Goal: Task Accomplishment & Management: Complete application form

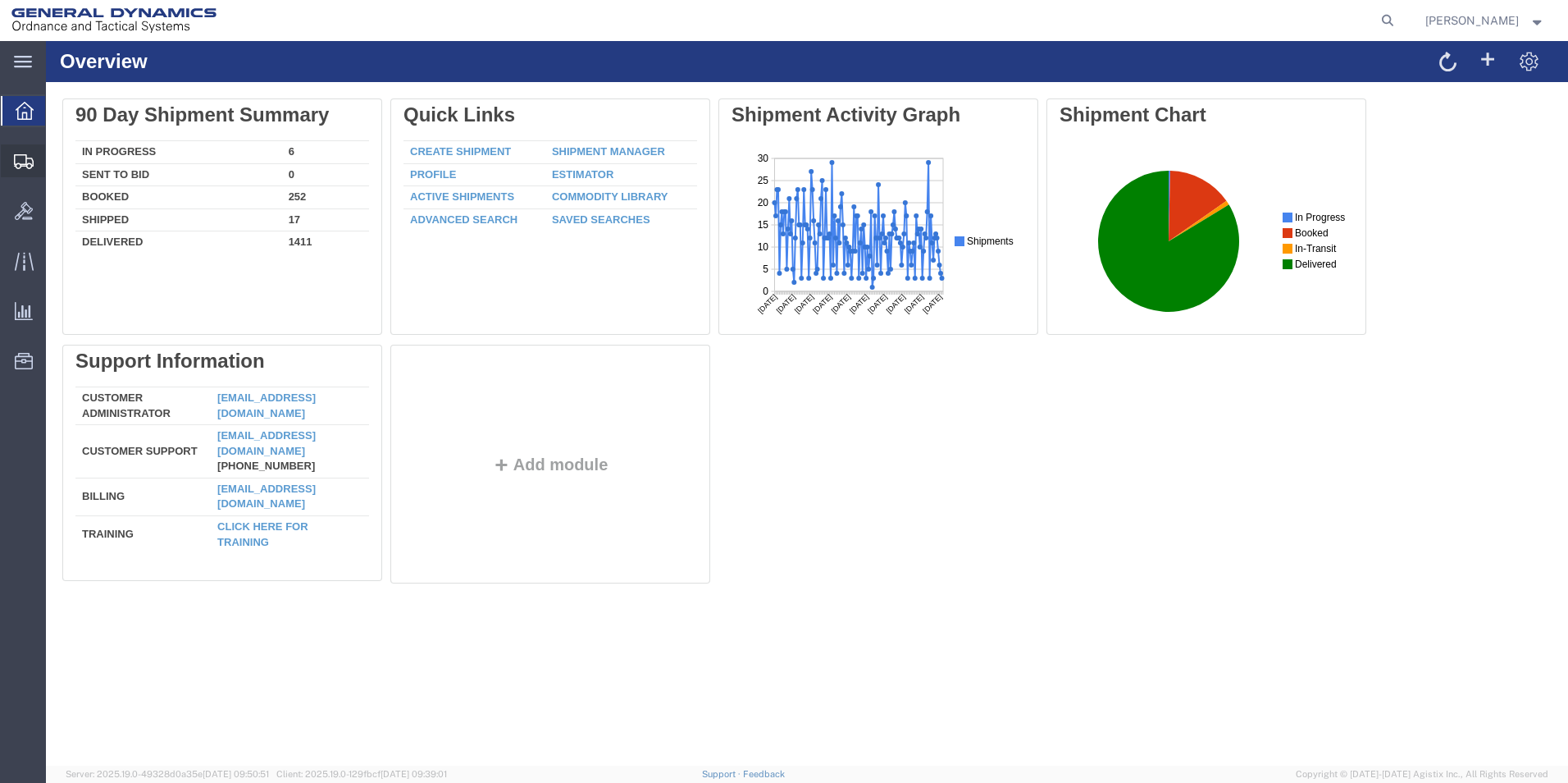
click at [0, 0] on span "Create Shipment" at bounding box center [0, 0] width 0 height 0
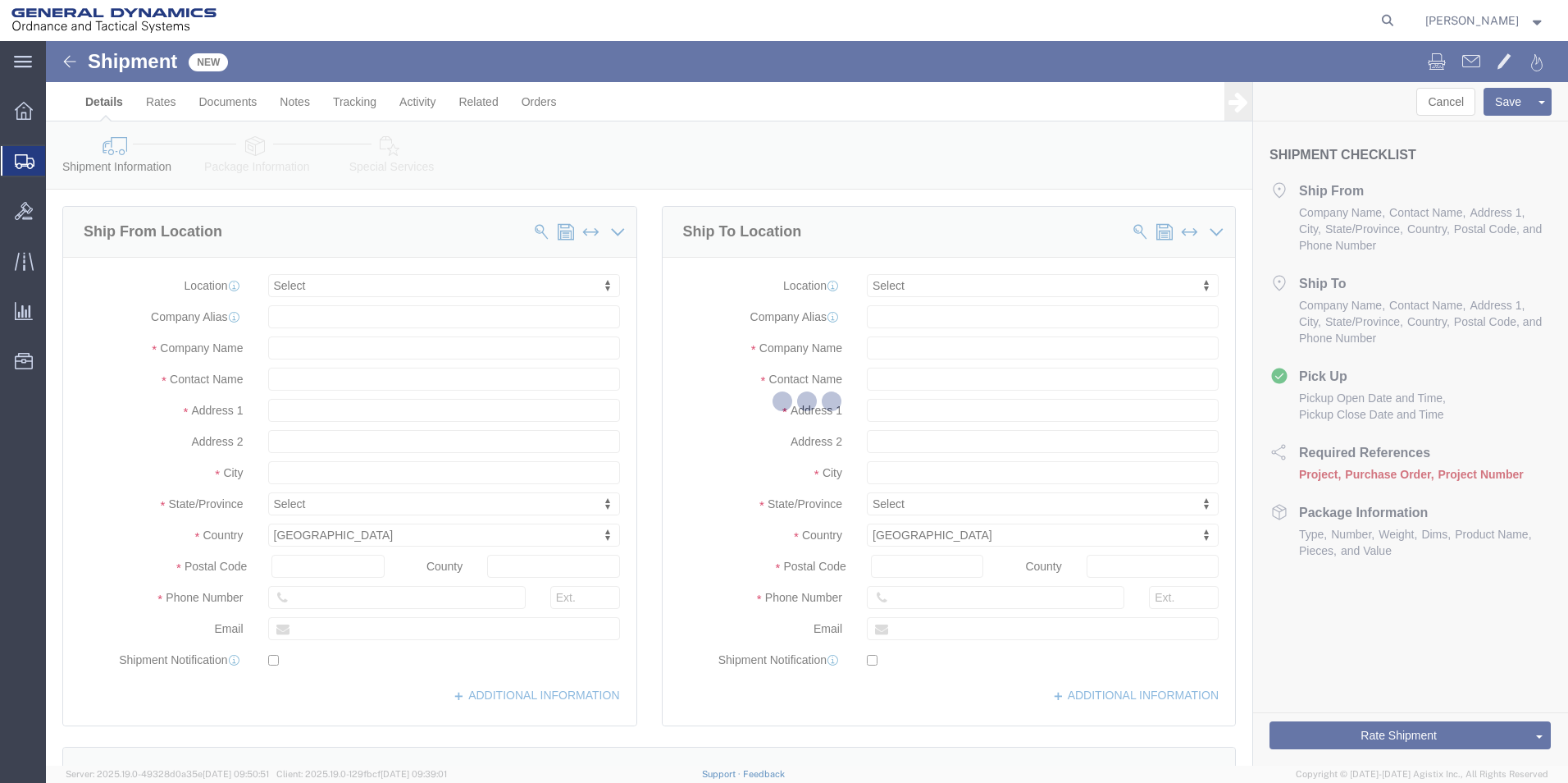
select select
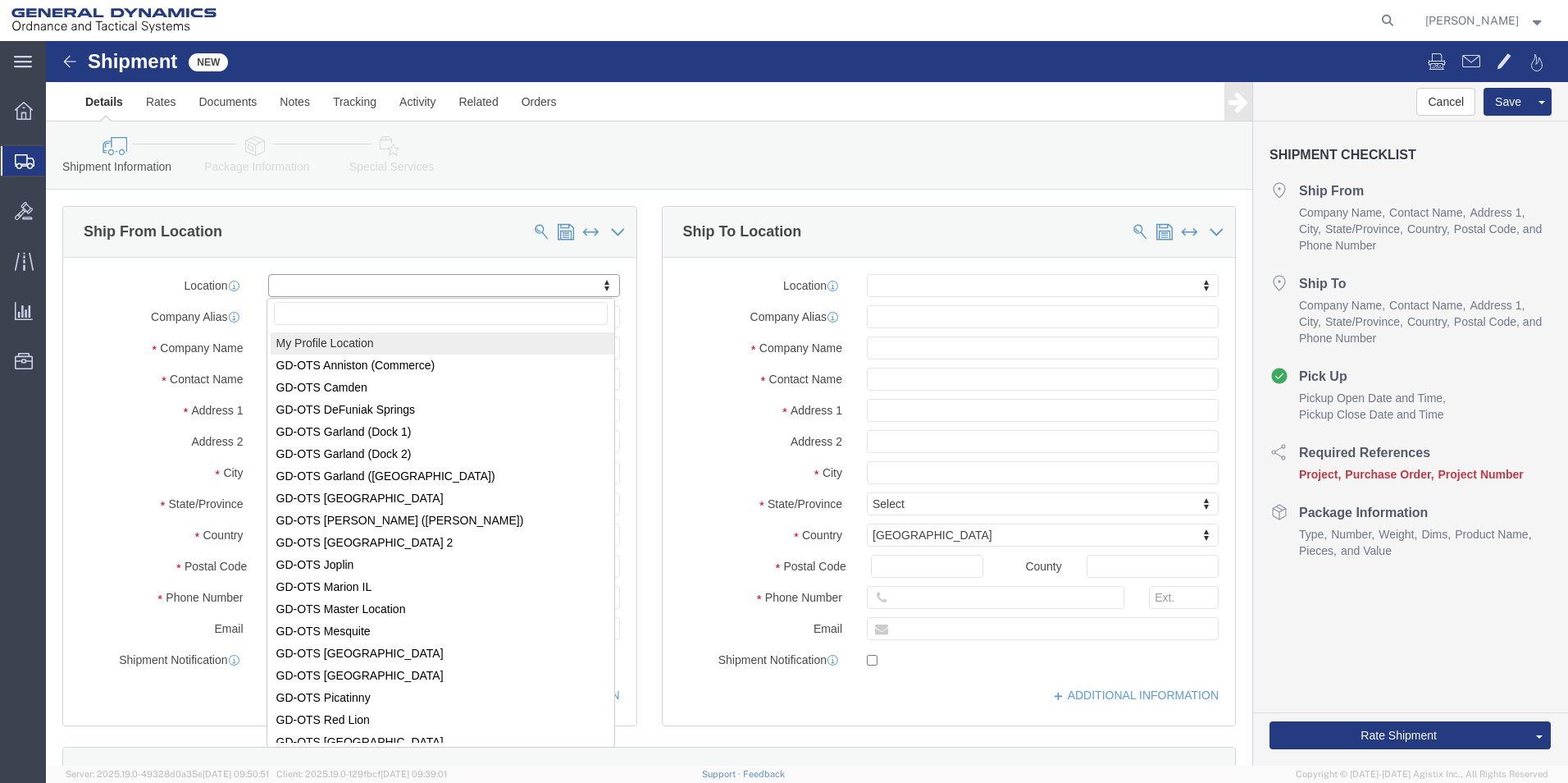
select select "MYPROFILE"
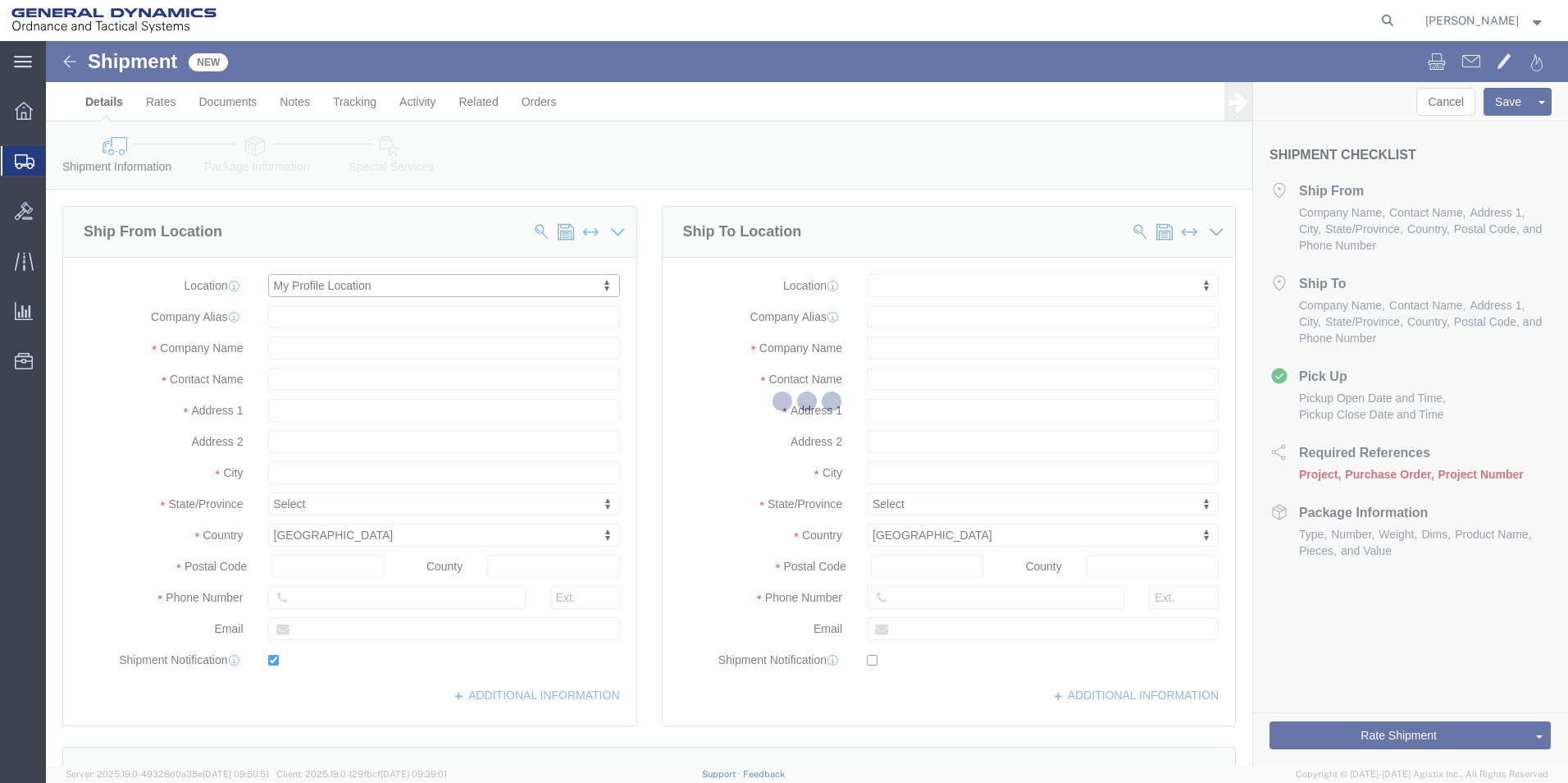
type input "1060 Hanover street"
type input "18706"
type input "223-231-7996"
type input "brandon.walls@gd-ots.com"
checkbox input "true"
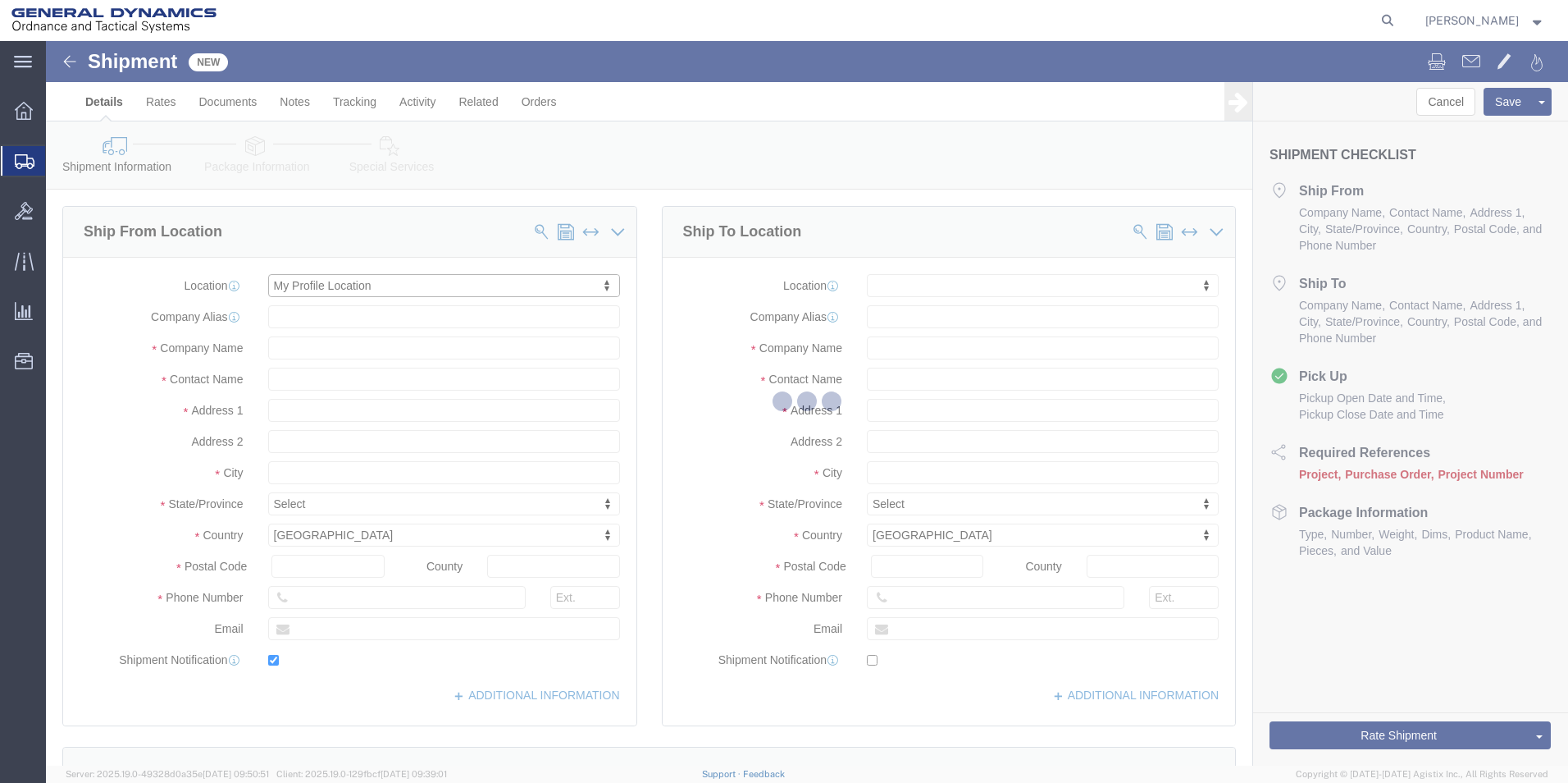
type input "General Dynamics - OTS"
type input "Brandon Walls"
type input "Hanover Township"
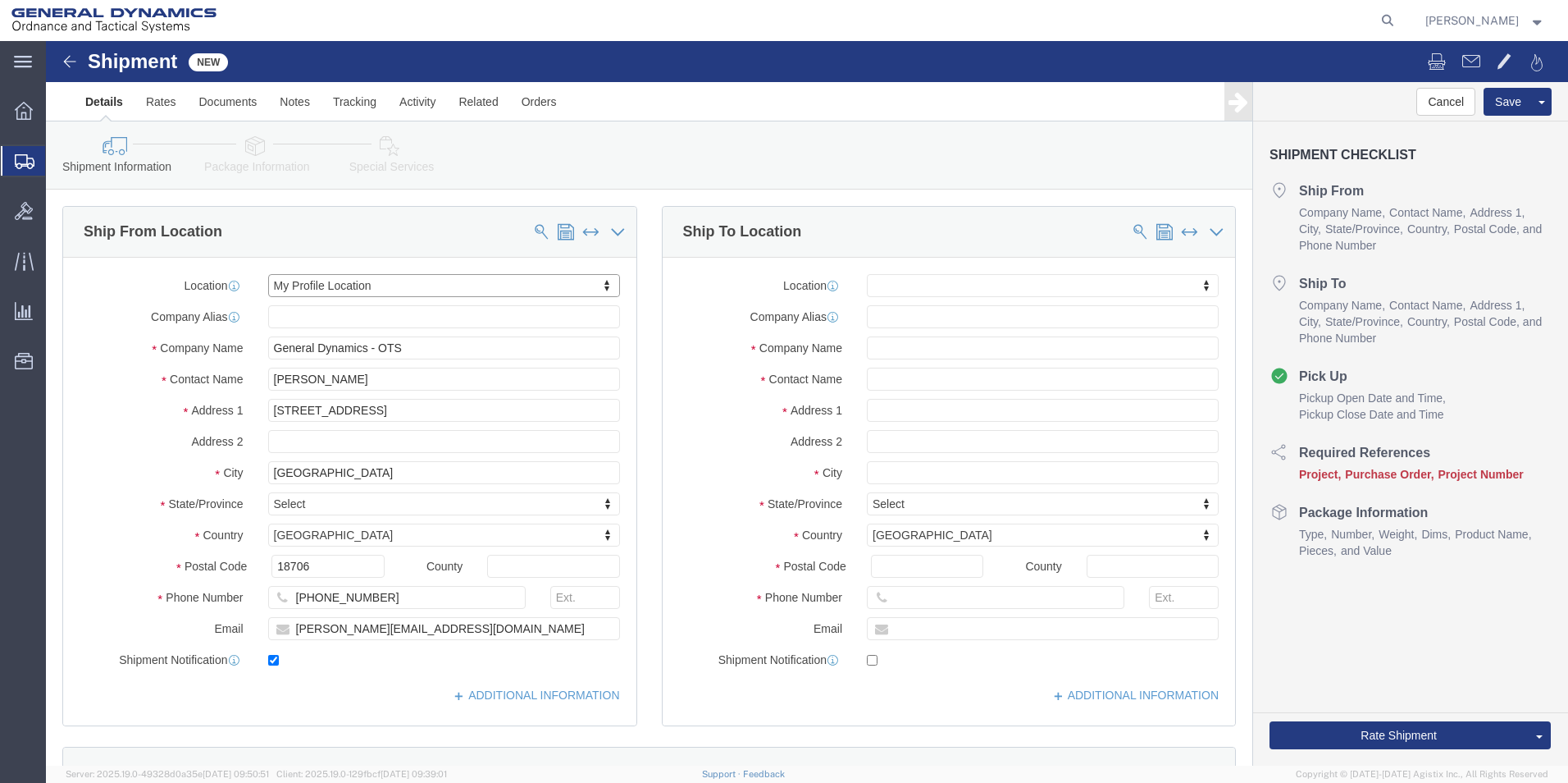
select select "PA"
click input "text"
type input "Laborat"
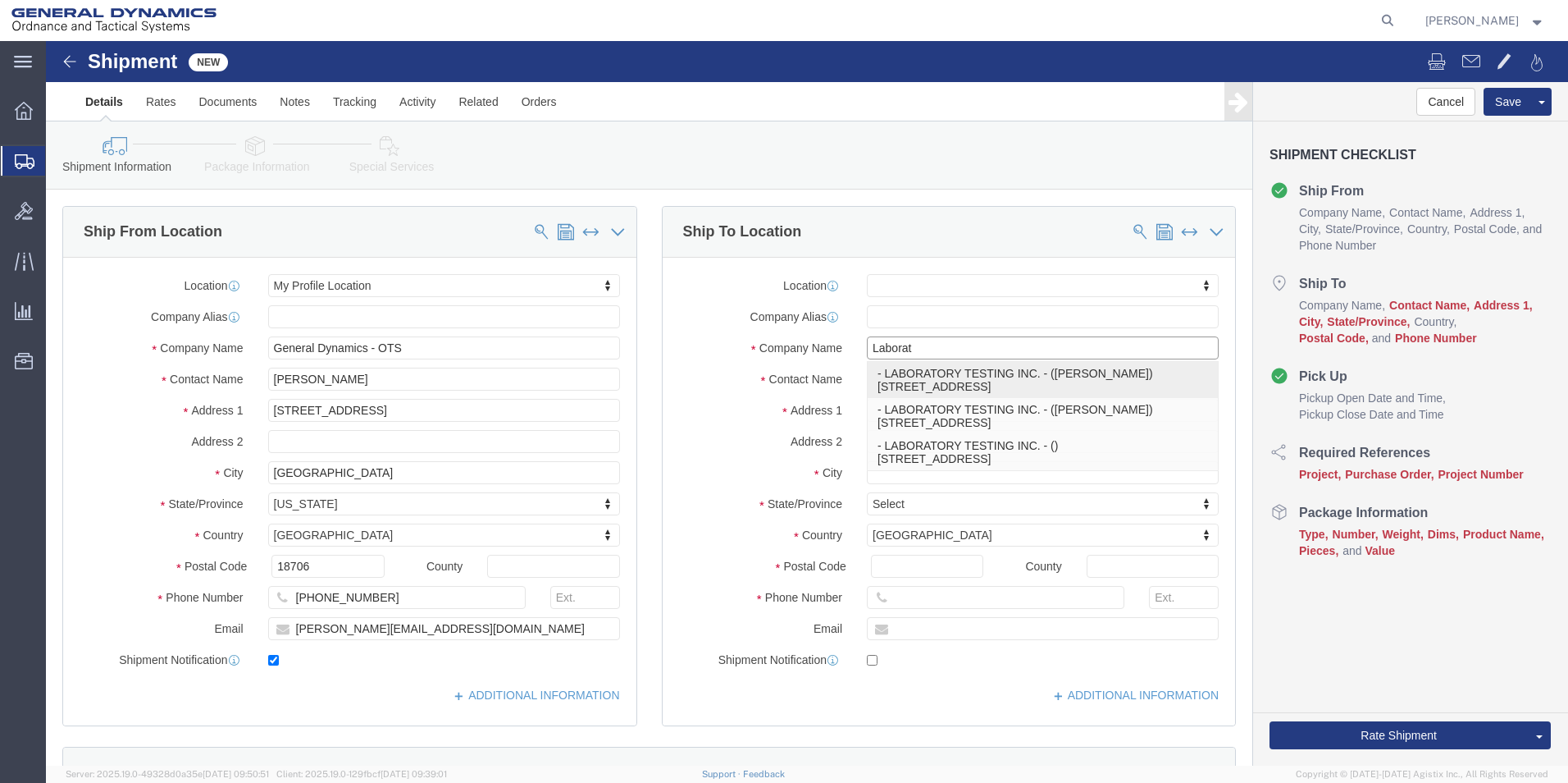
click p "- LABORATORY TESTING INC. - (Aaron Weinstein) 2331 TOPAZ DRIVE, HATFIELD, PA, 1…"
select select
type input "2331 TOPAZ DRIVE"
type input "19440"
type input "LABORATORY TESTING INC."
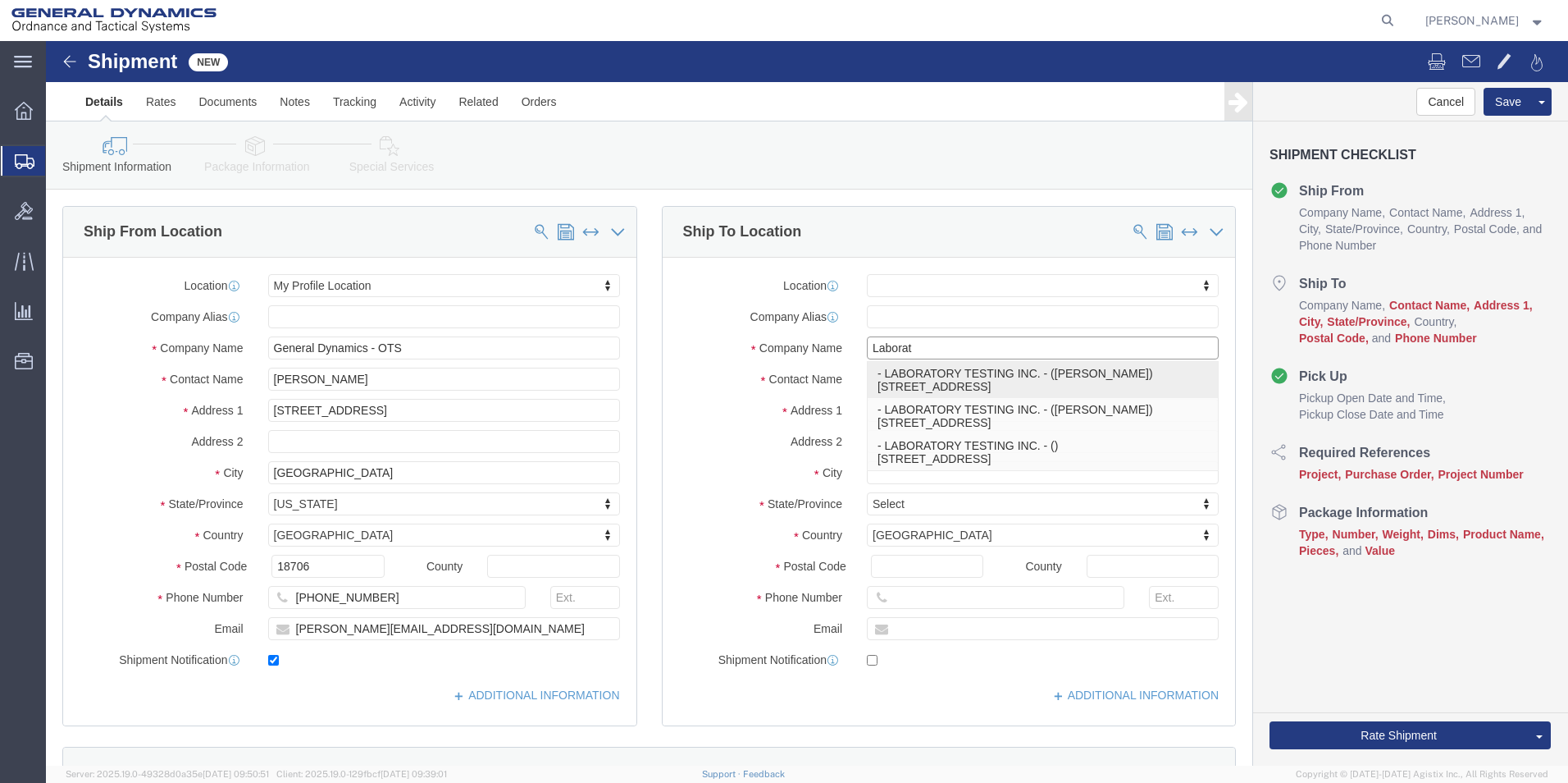
type input "Aaron Weinstein"
type input "HATFIELD"
select select "PA"
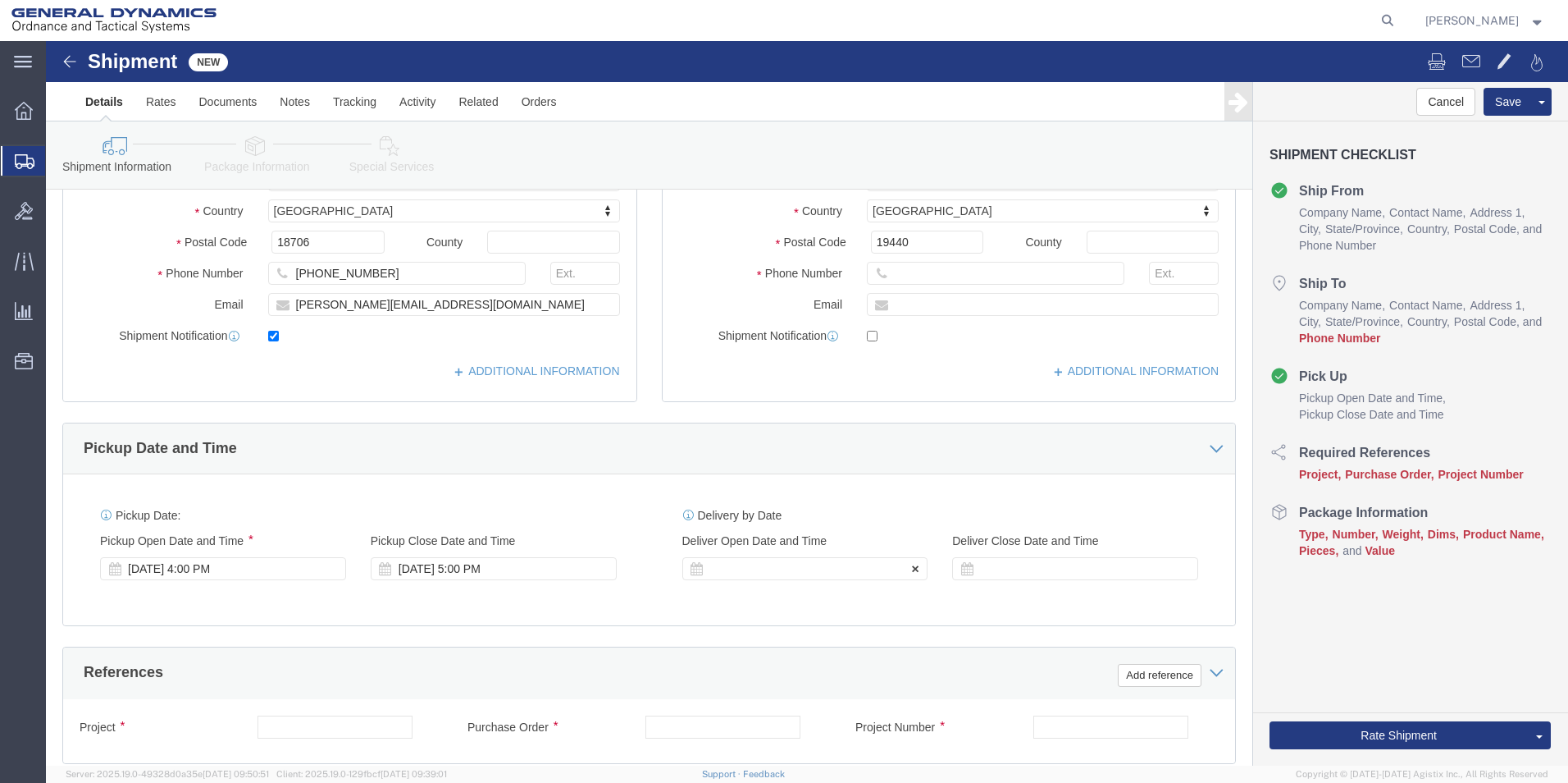
scroll to position [411, 0]
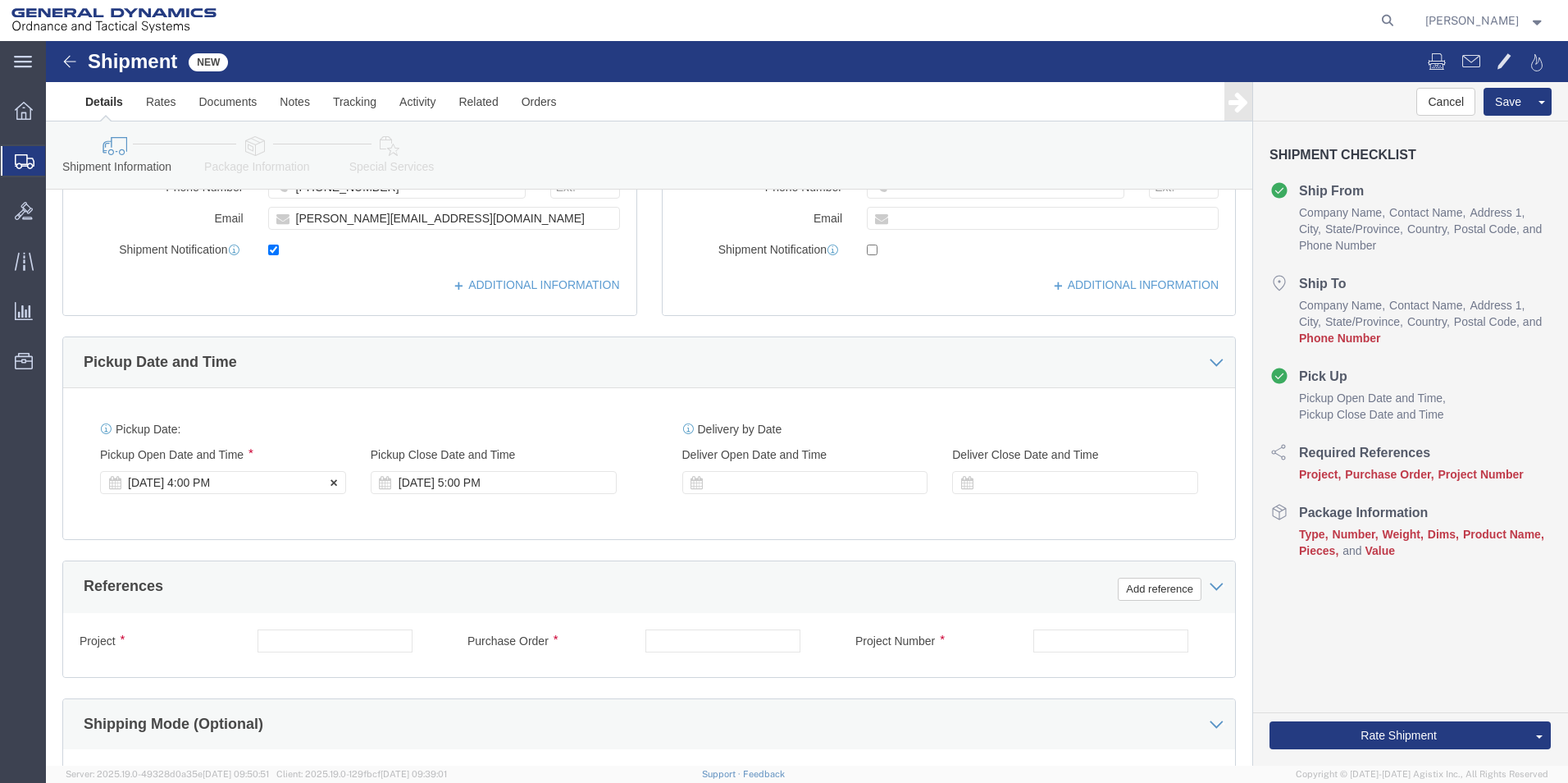
type input "LABORATORY TESTING INC."
click div "Sep 17 2025 4:00 PM"
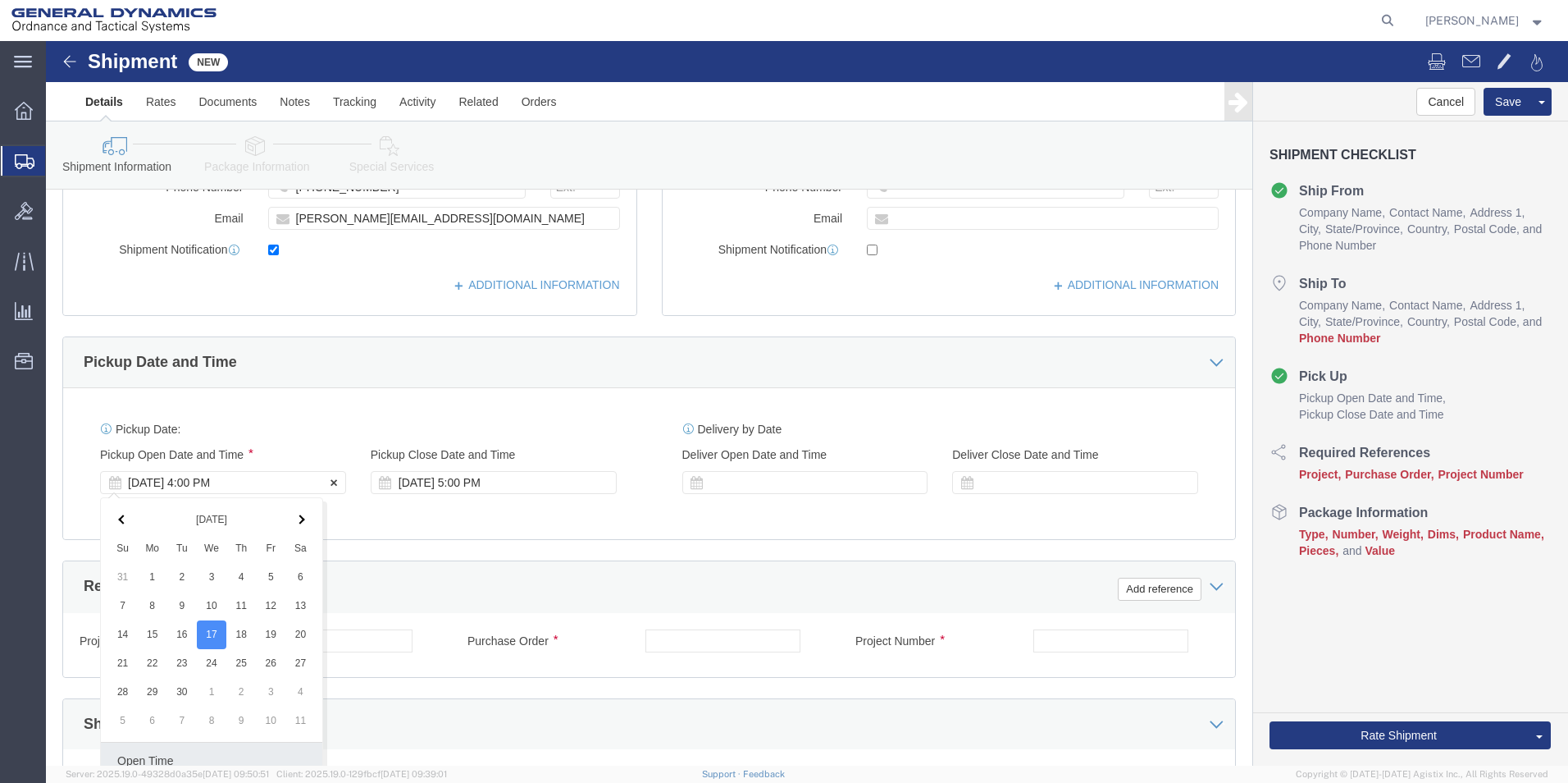
scroll to position [685, 0]
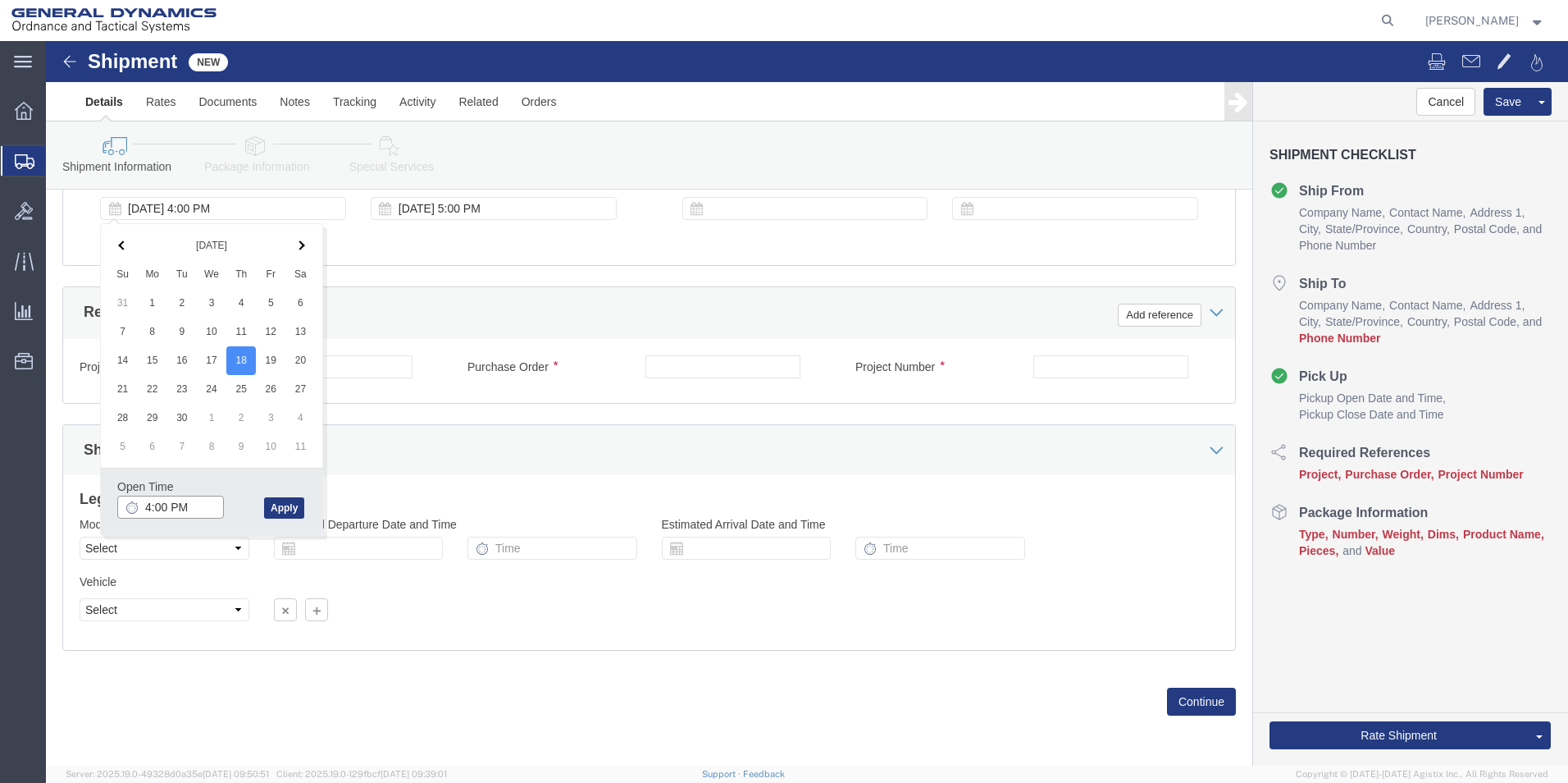
click input "4:00 PM"
click input "9:00 PM"
type input "9:00 AM"
click button "Apply"
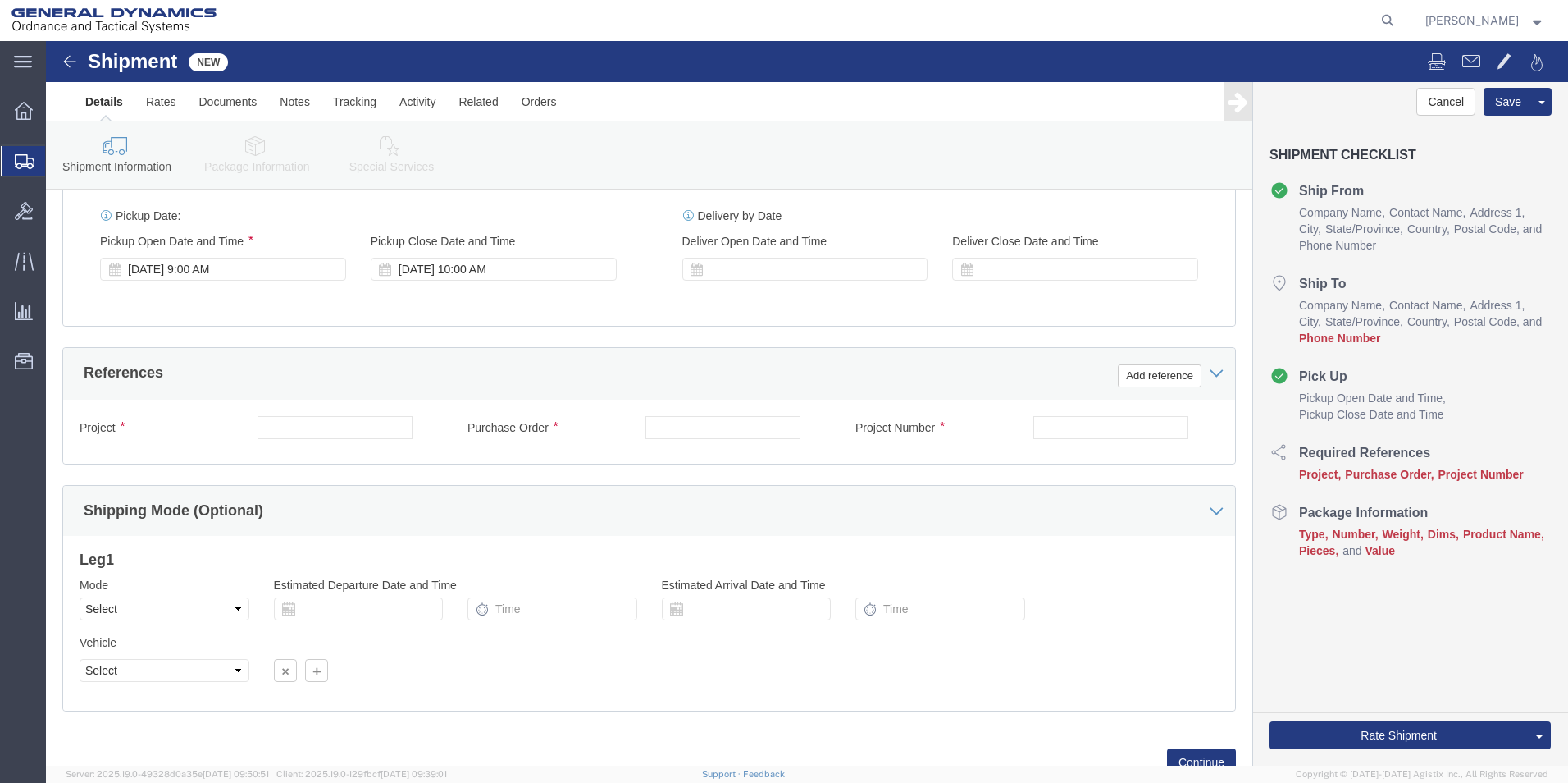
scroll to position [603, 0]
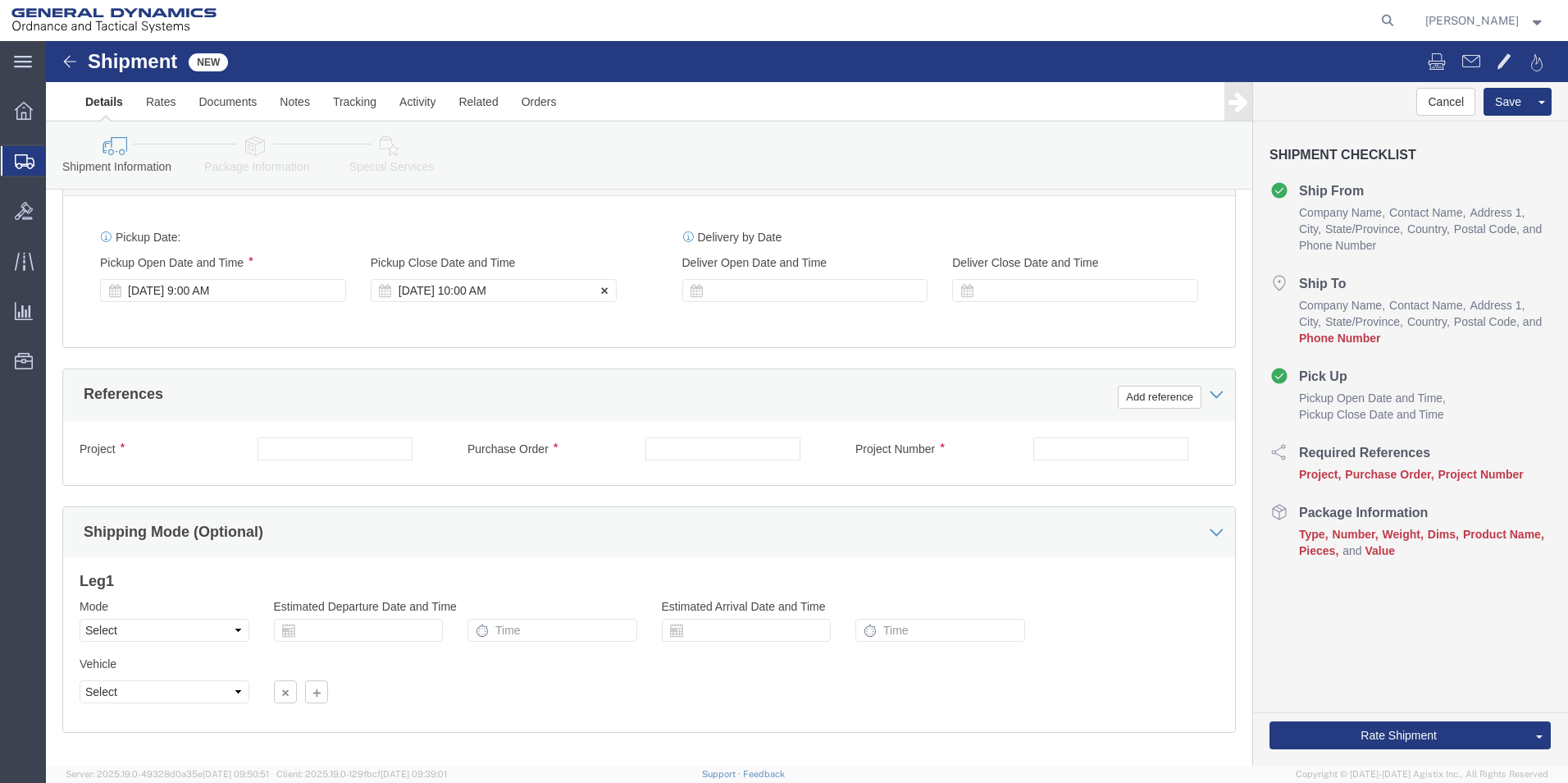
click div "Sep 18 2025 10:00 AM"
type input "11:00 AM"
click button "Apply"
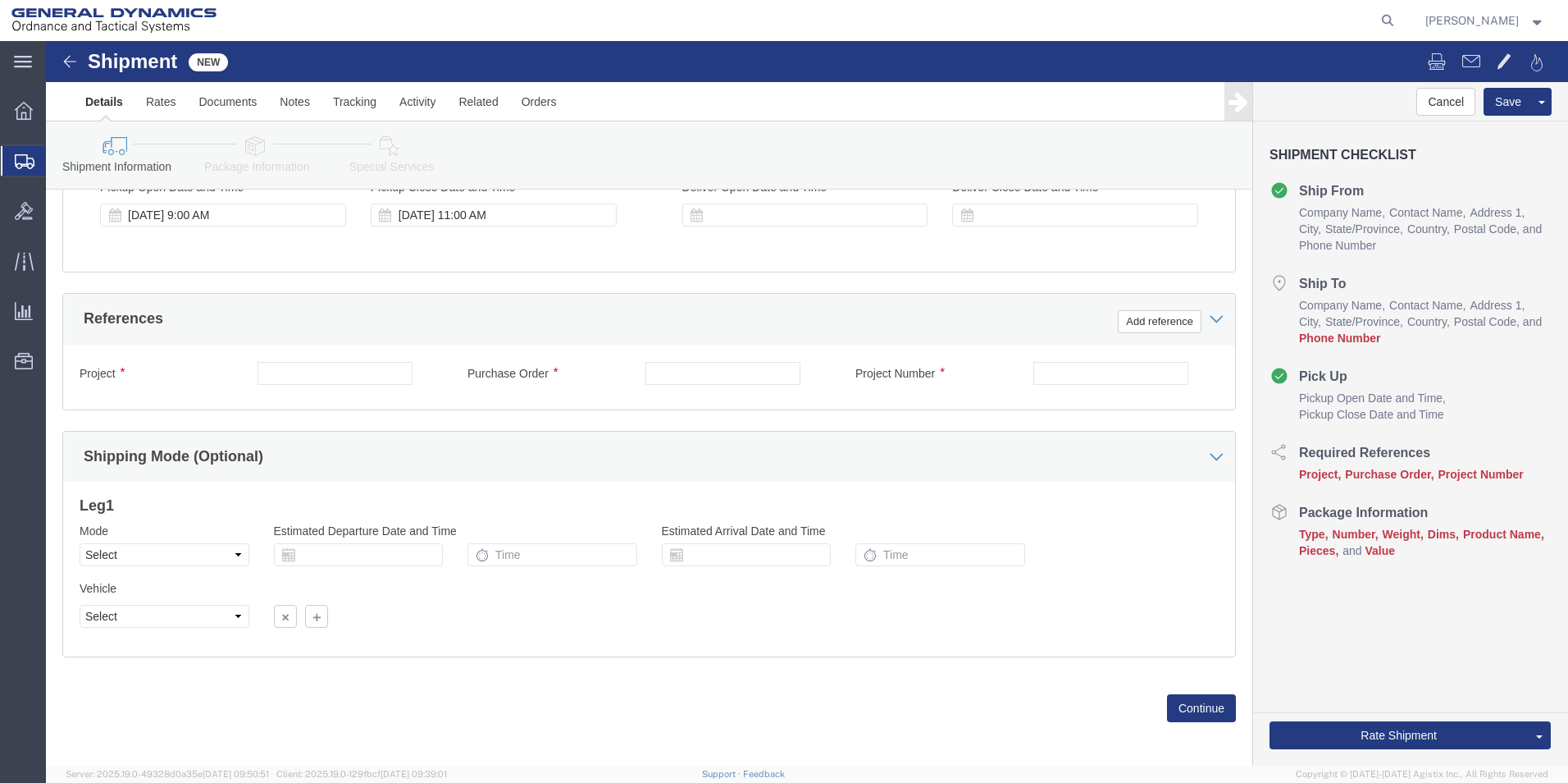
scroll to position [685, 0]
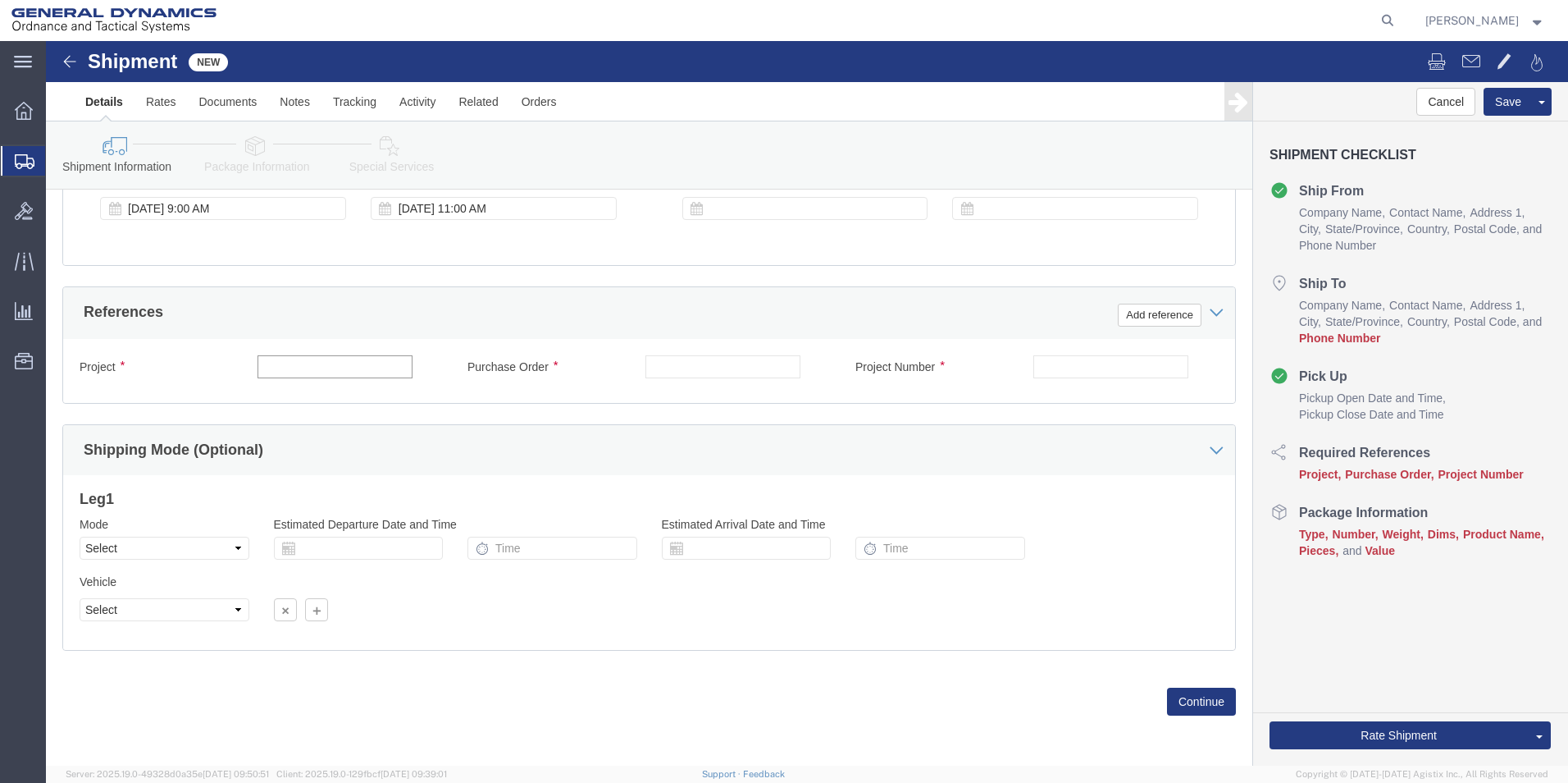
click input "text"
type input "NA"
click input "text"
type input "120059"
click input "text"
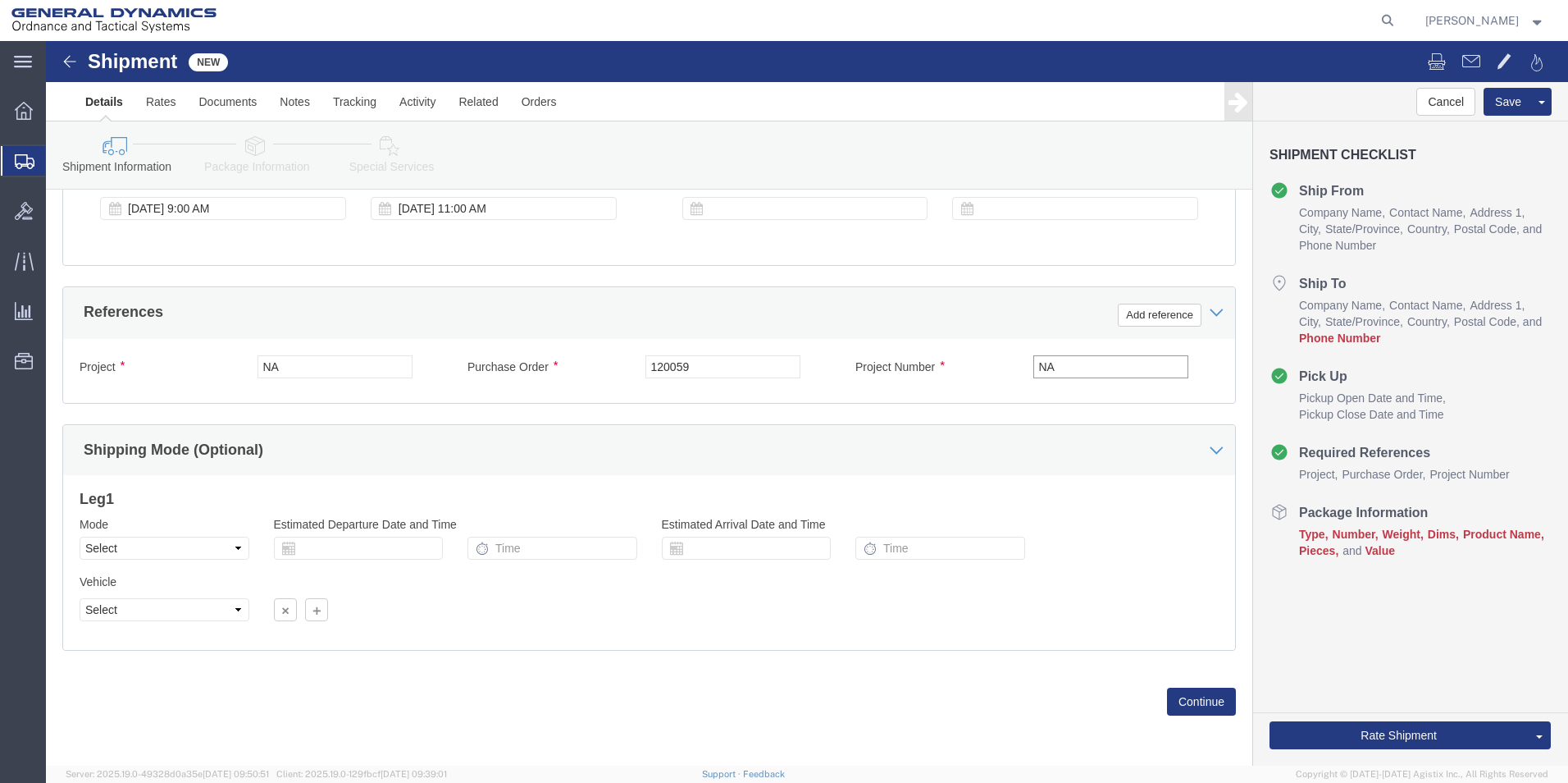
type input "NA"
click div "Vehicle Select Size Select Container Number Owner Select Shipper Vessel"
click button "Continue"
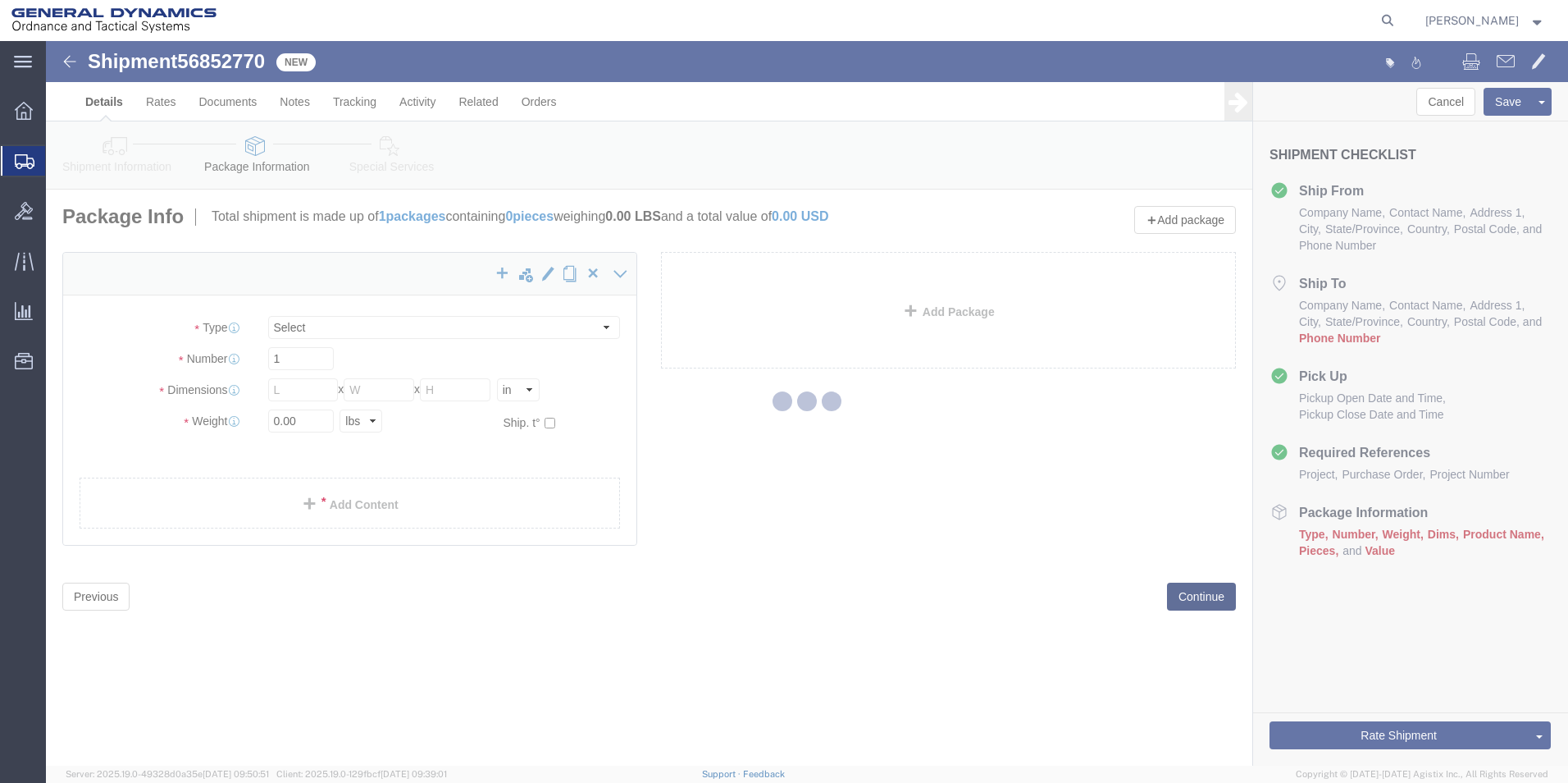
select select "CBOX"
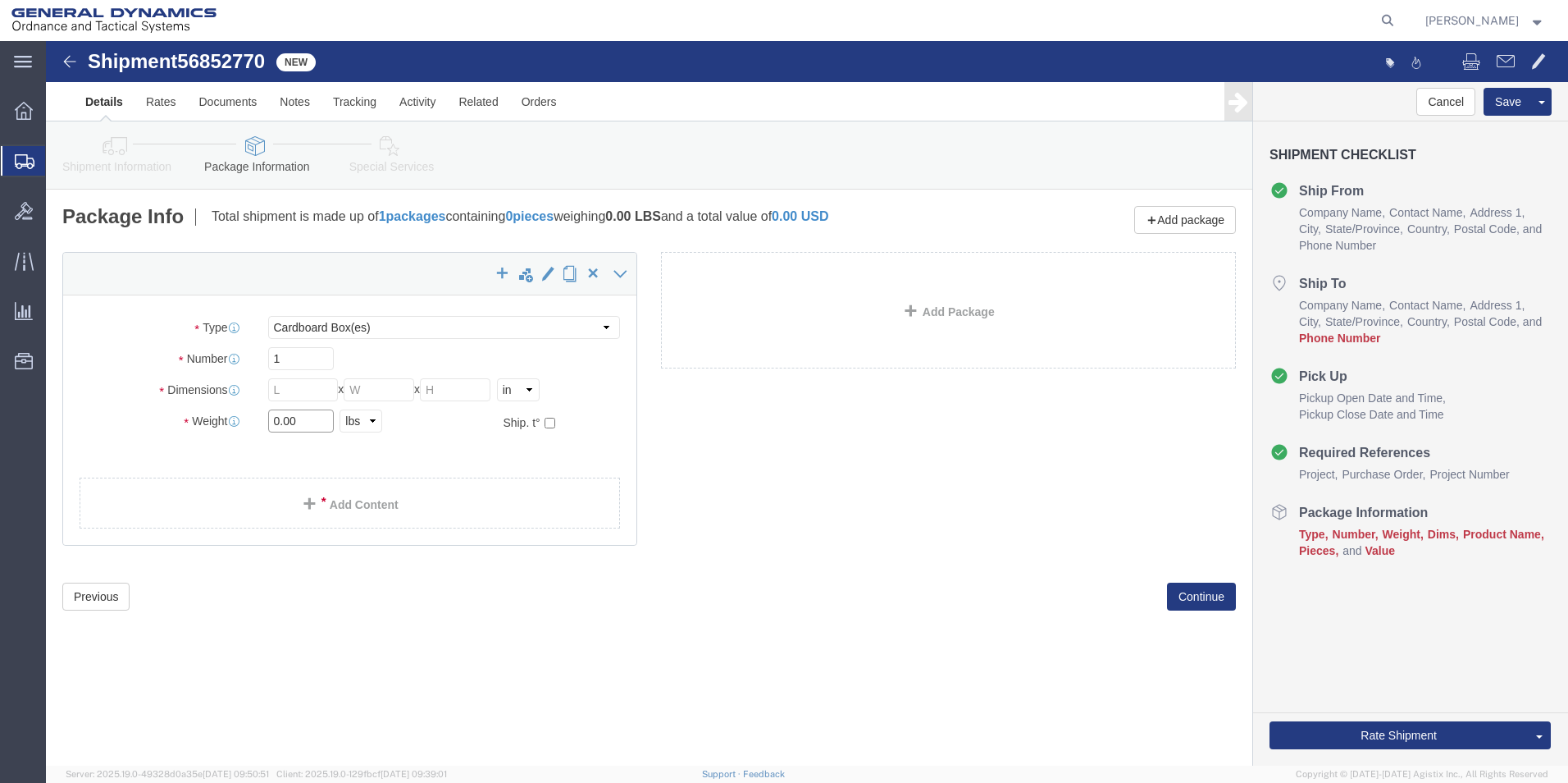
drag, startPoint x: 234, startPoint y: 382, endPoint x: 242, endPoint y: 389, distance: 10.6
click input "0.00"
type input "6.00"
click input "text"
type input "6.5"
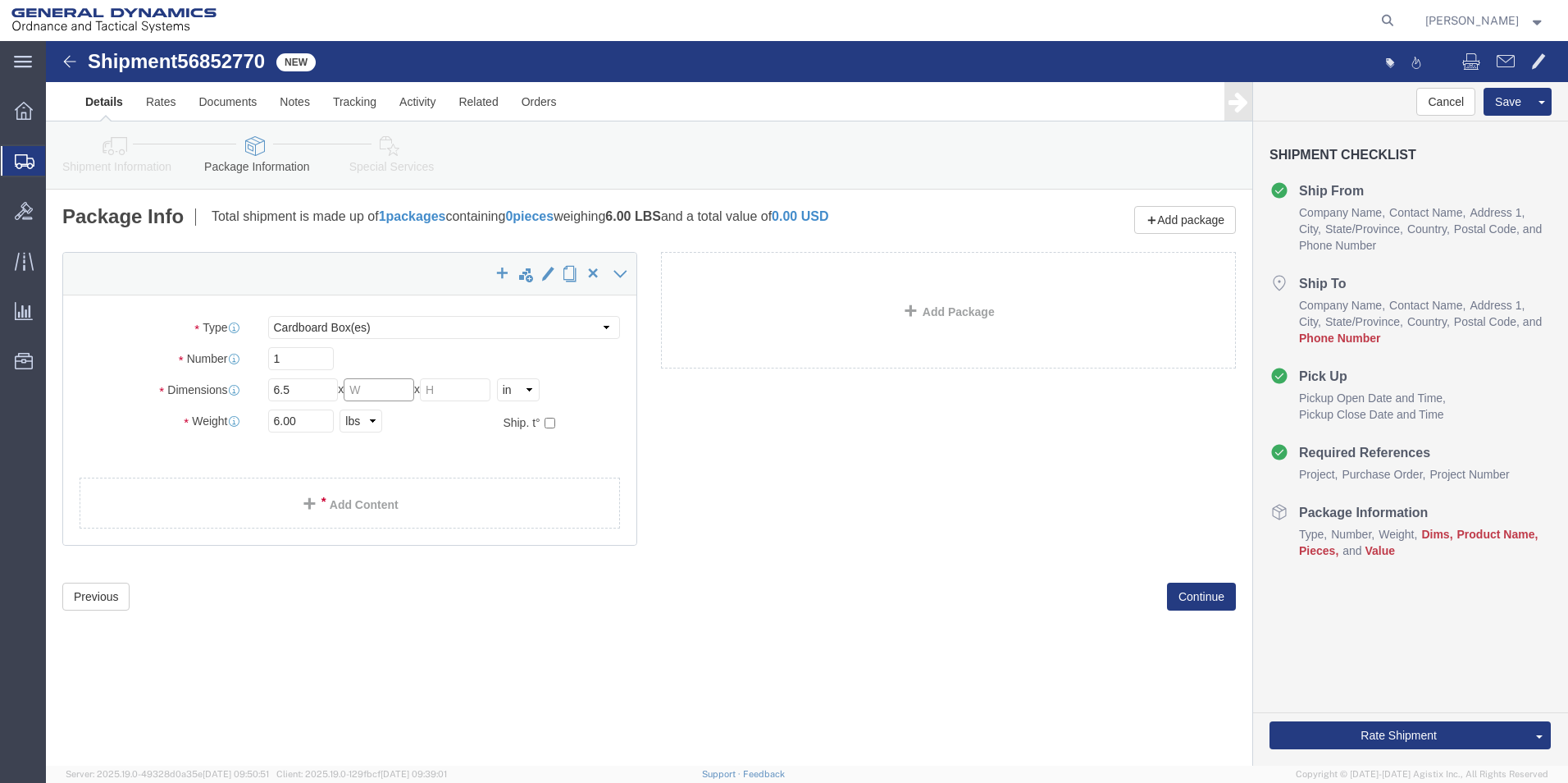
click input "text"
type input "5"
click input "text"
type input "3"
click div "Previous Continue"
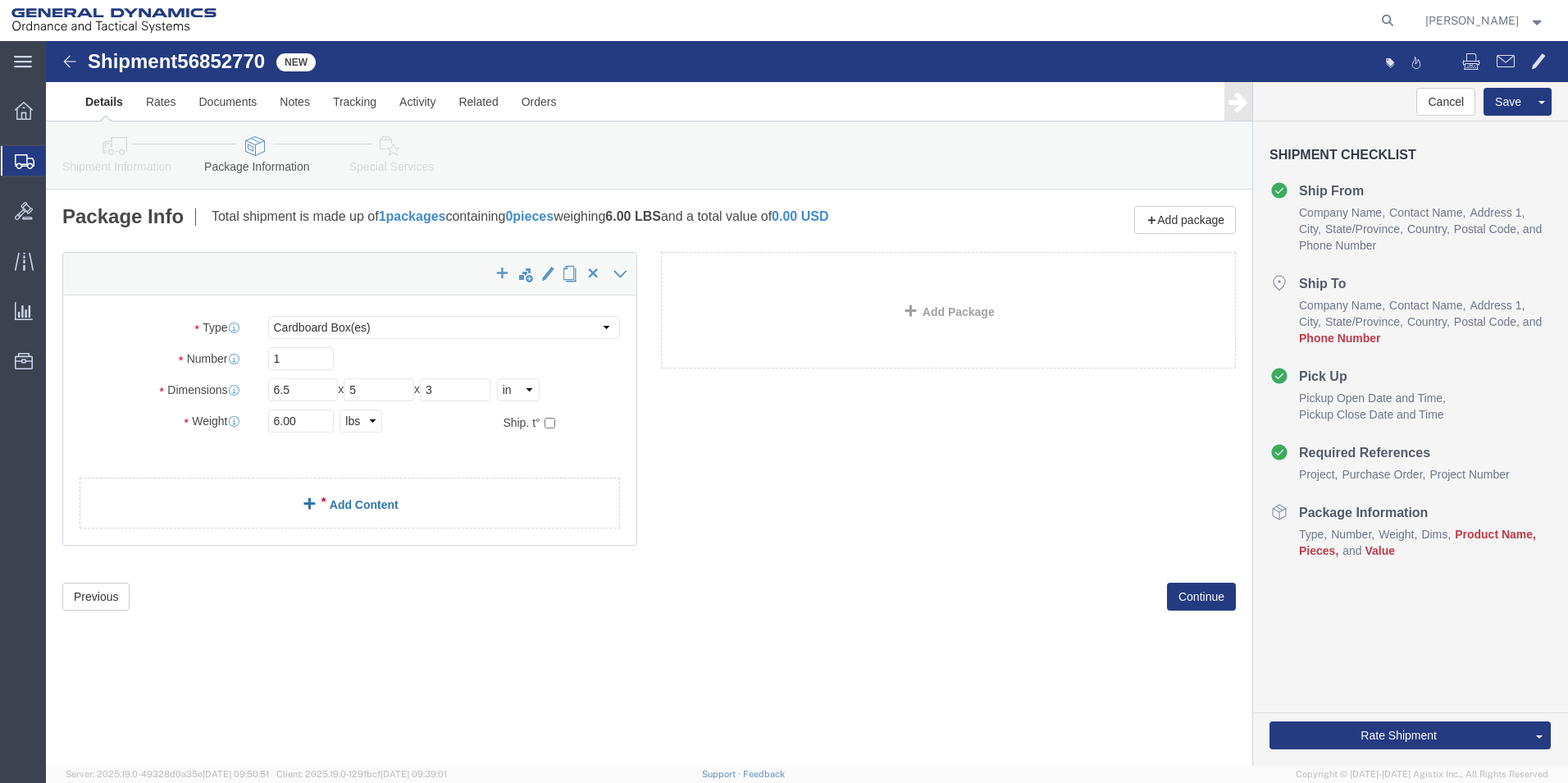
click link "Add Content"
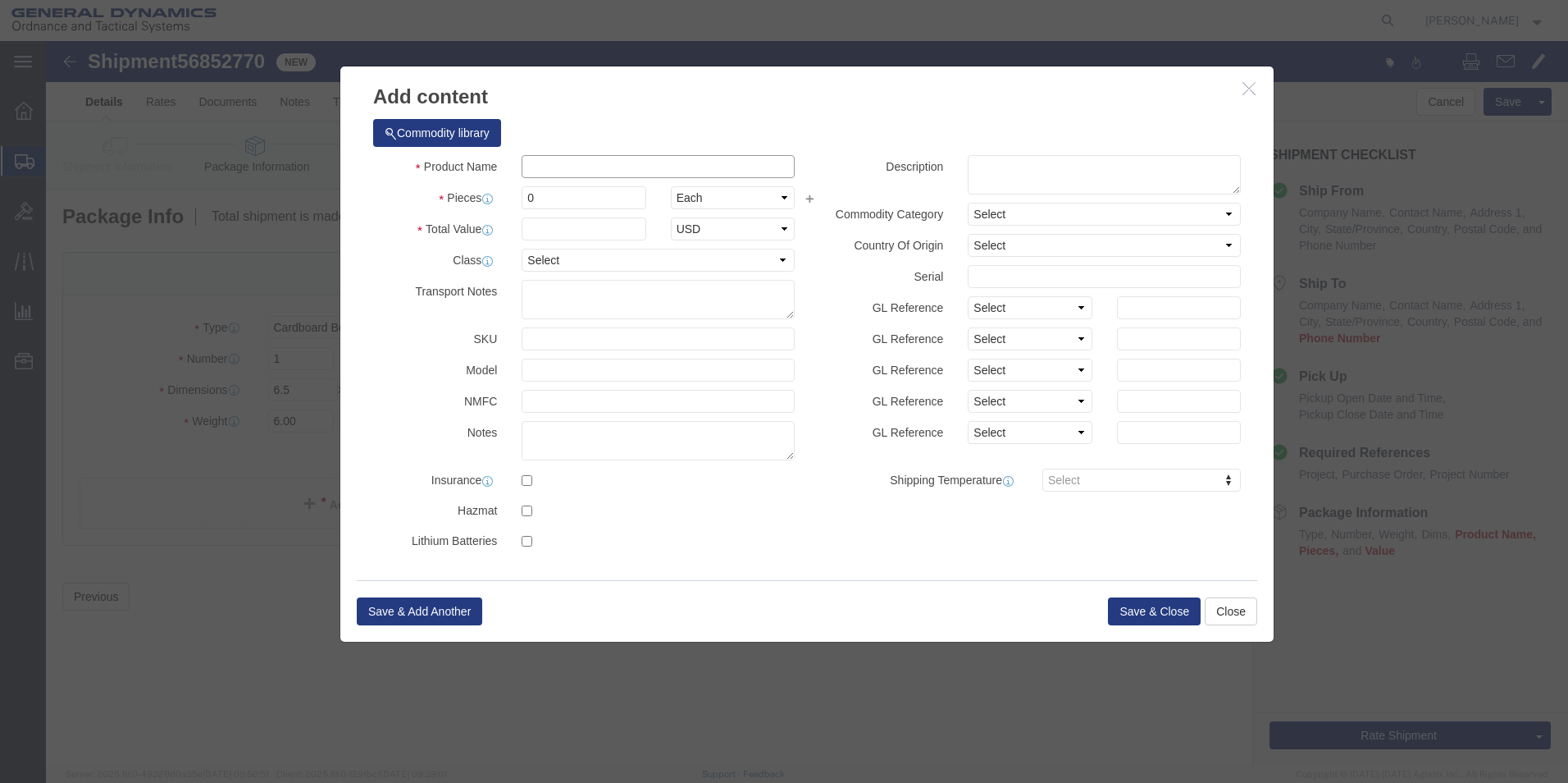
click input "text"
type input "Tensile Bars"
click div "Product Name Tensile Bars Pieces 0 Select Bag Barrels 100Board Feet Bottle Box …"
click input "0"
type input "6"
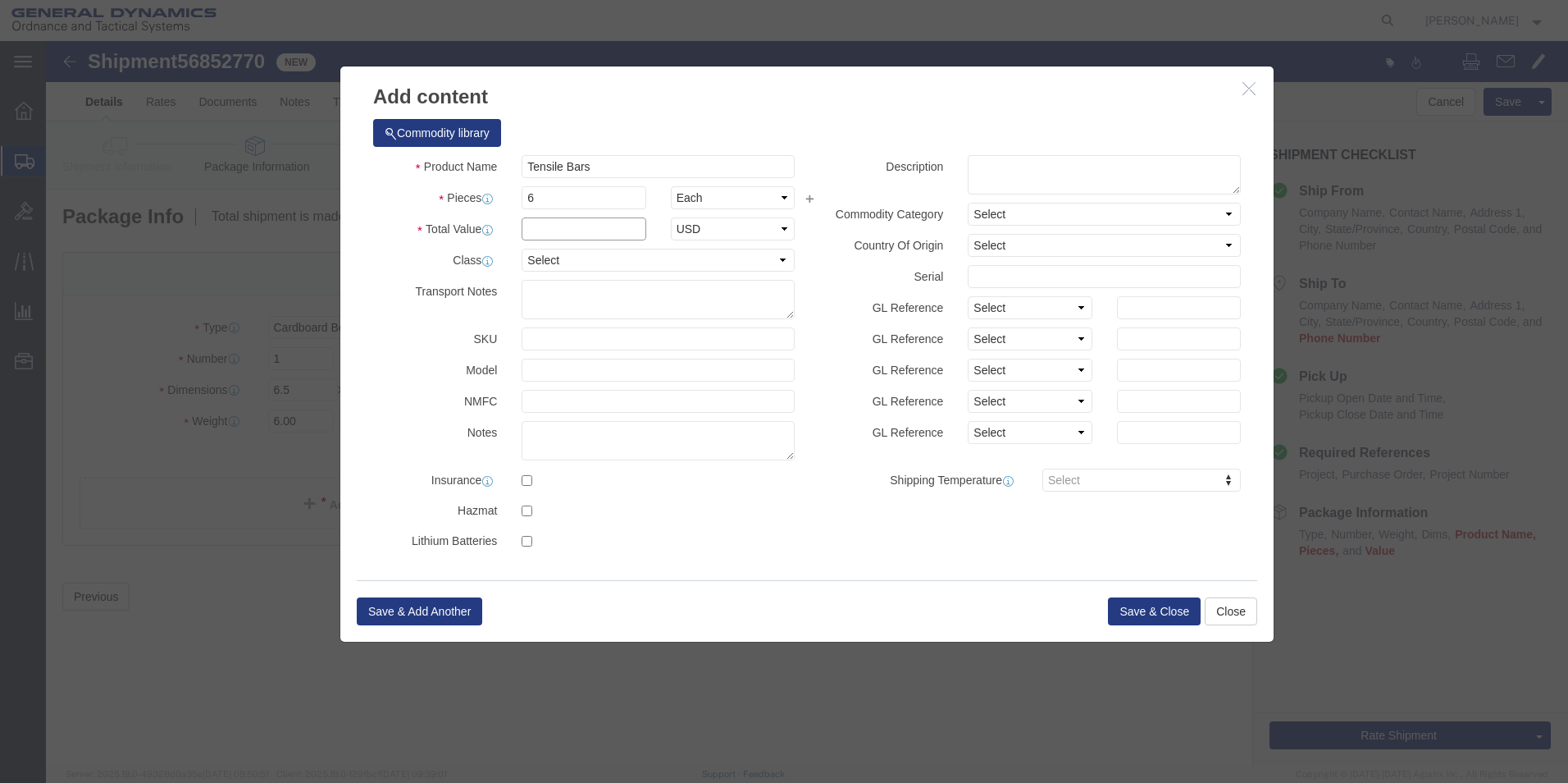
click input "text"
type input "684"
click select "Select 50 55 60 65 70 85 92.5 100 125 175 250 300 400"
select select "70"
click select "Select 50 55 60 65 70 85 92.5 100 125 175 250 300 400"
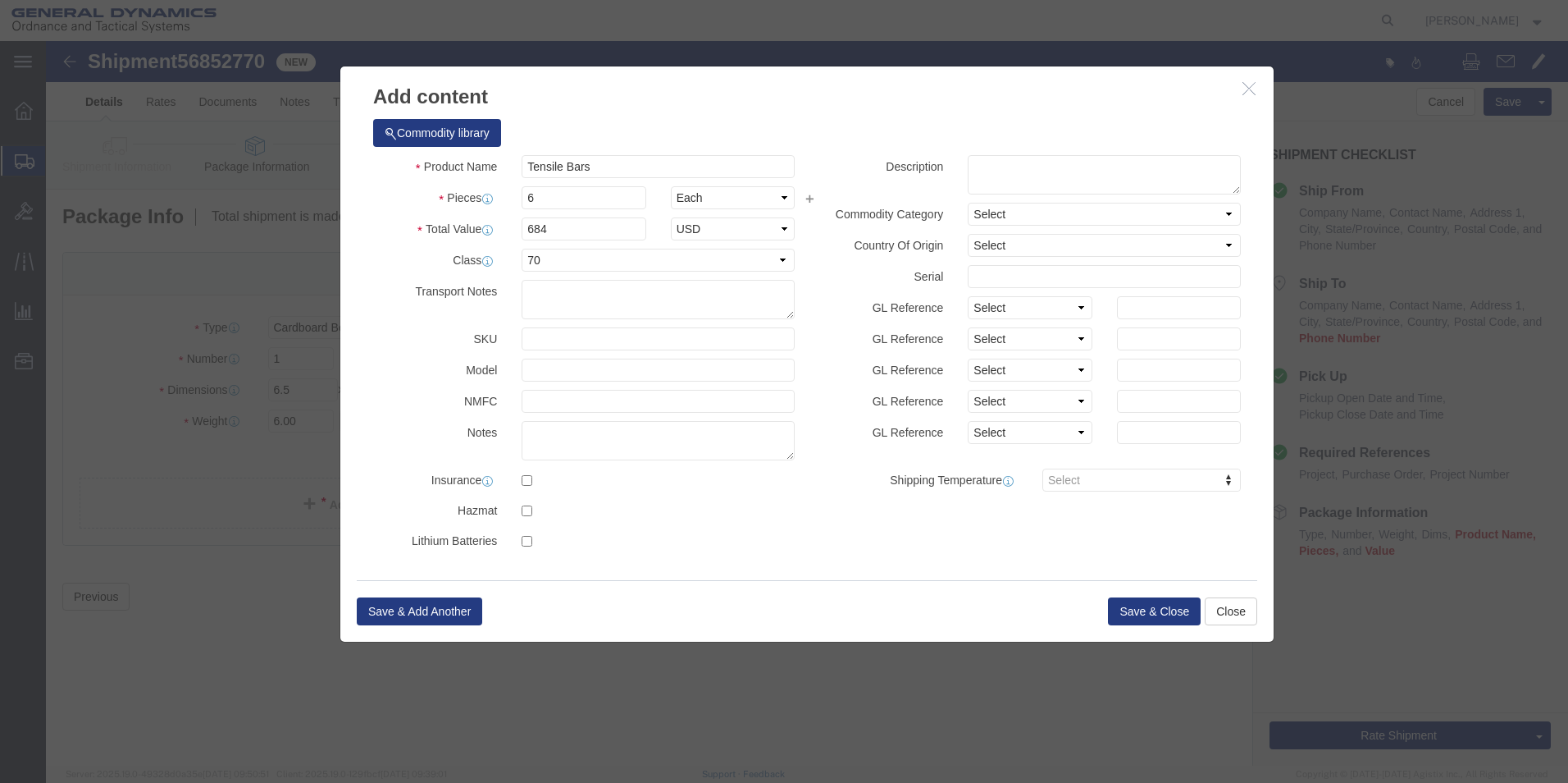
click div "Save & Add Another Save & Close Close"
click button "Save & Close"
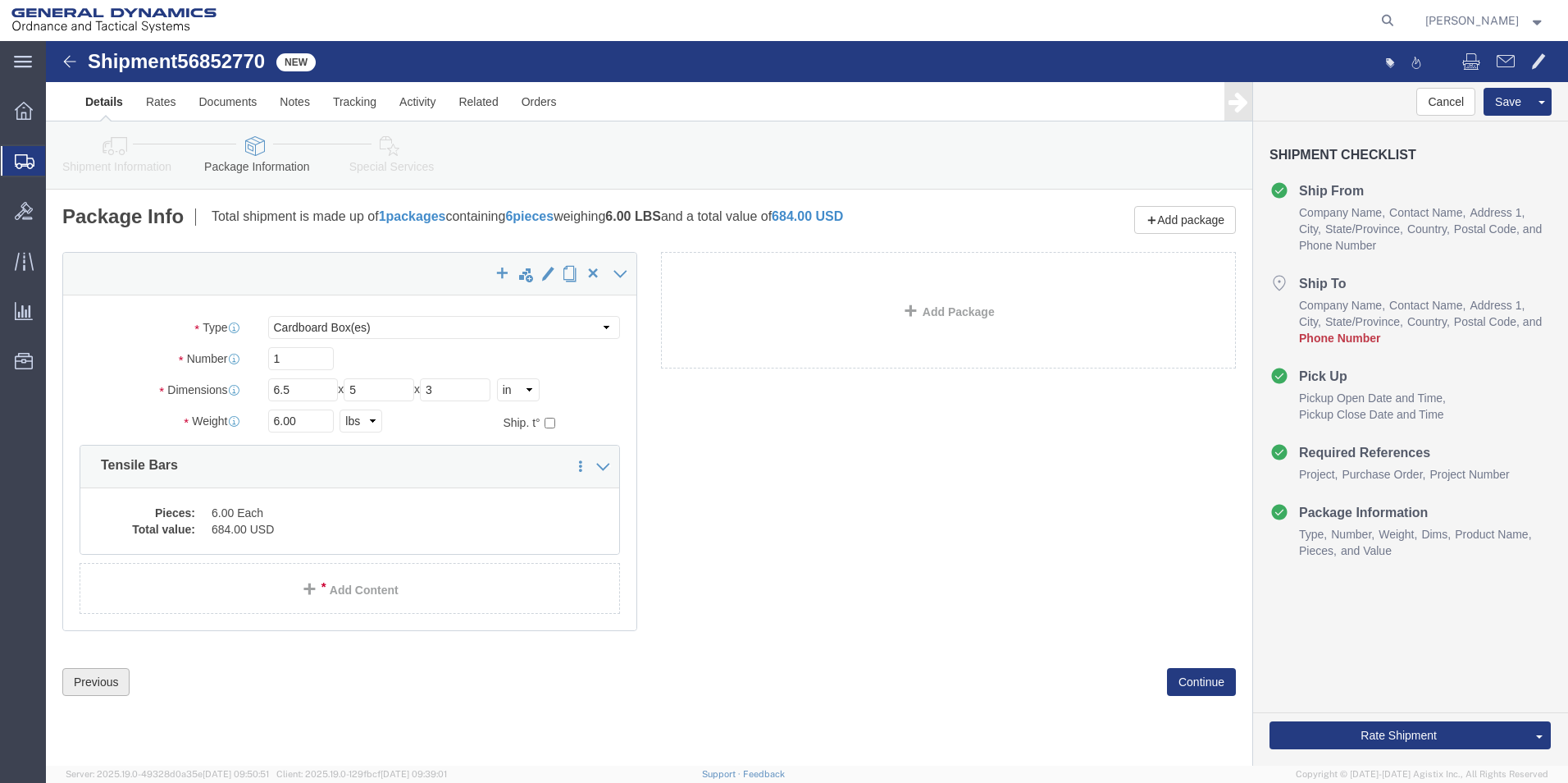
click button "Previous"
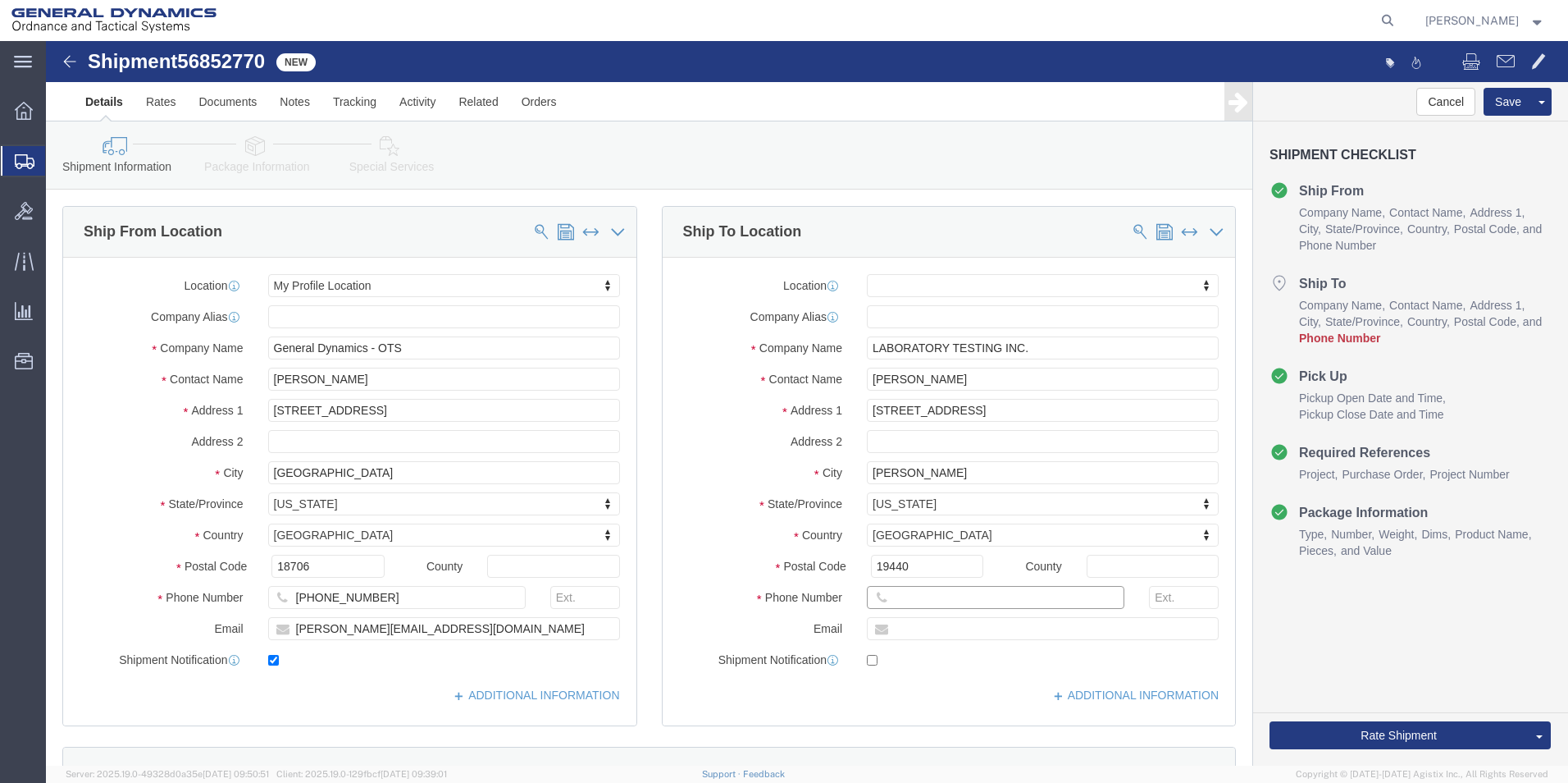
click input "text"
type input "8002199095"
click button "Rate Shipment"
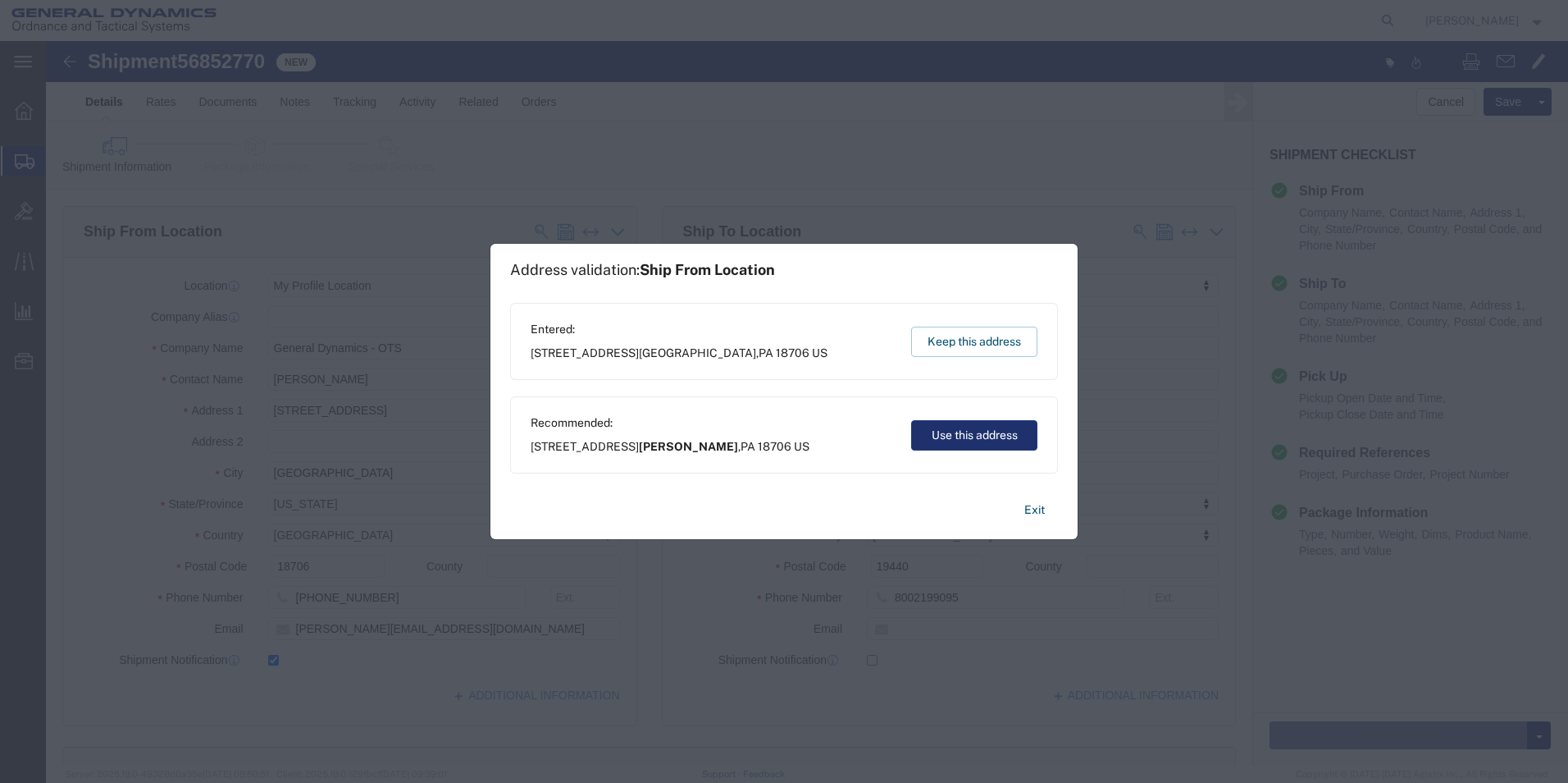
click at [975, 438] on button "Use this address" at bounding box center [975, 435] width 127 height 30
type input "Wilkes-Barre"
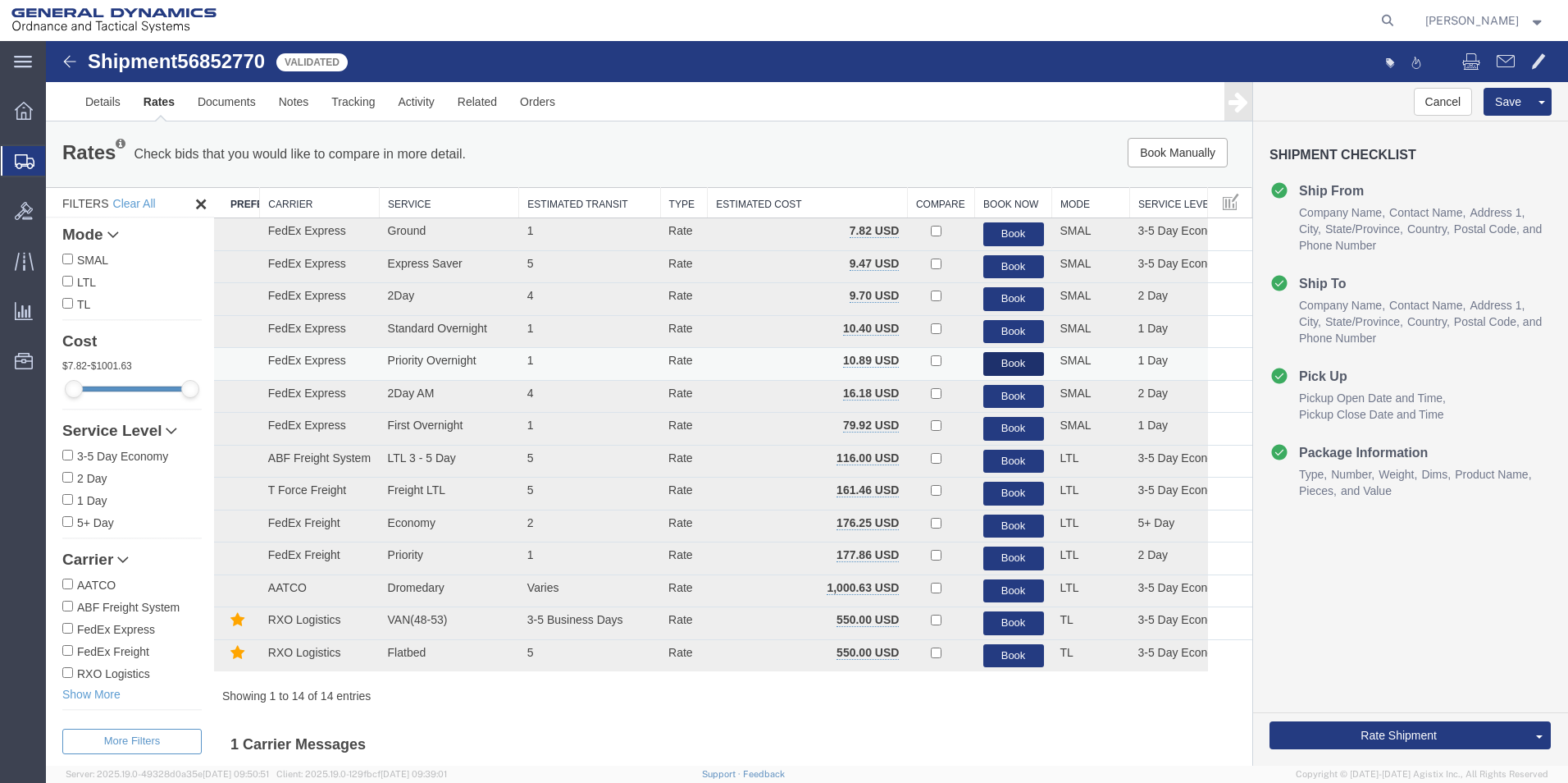
click at [998, 366] on button "Book" at bounding box center [1013, 364] width 60 height 23
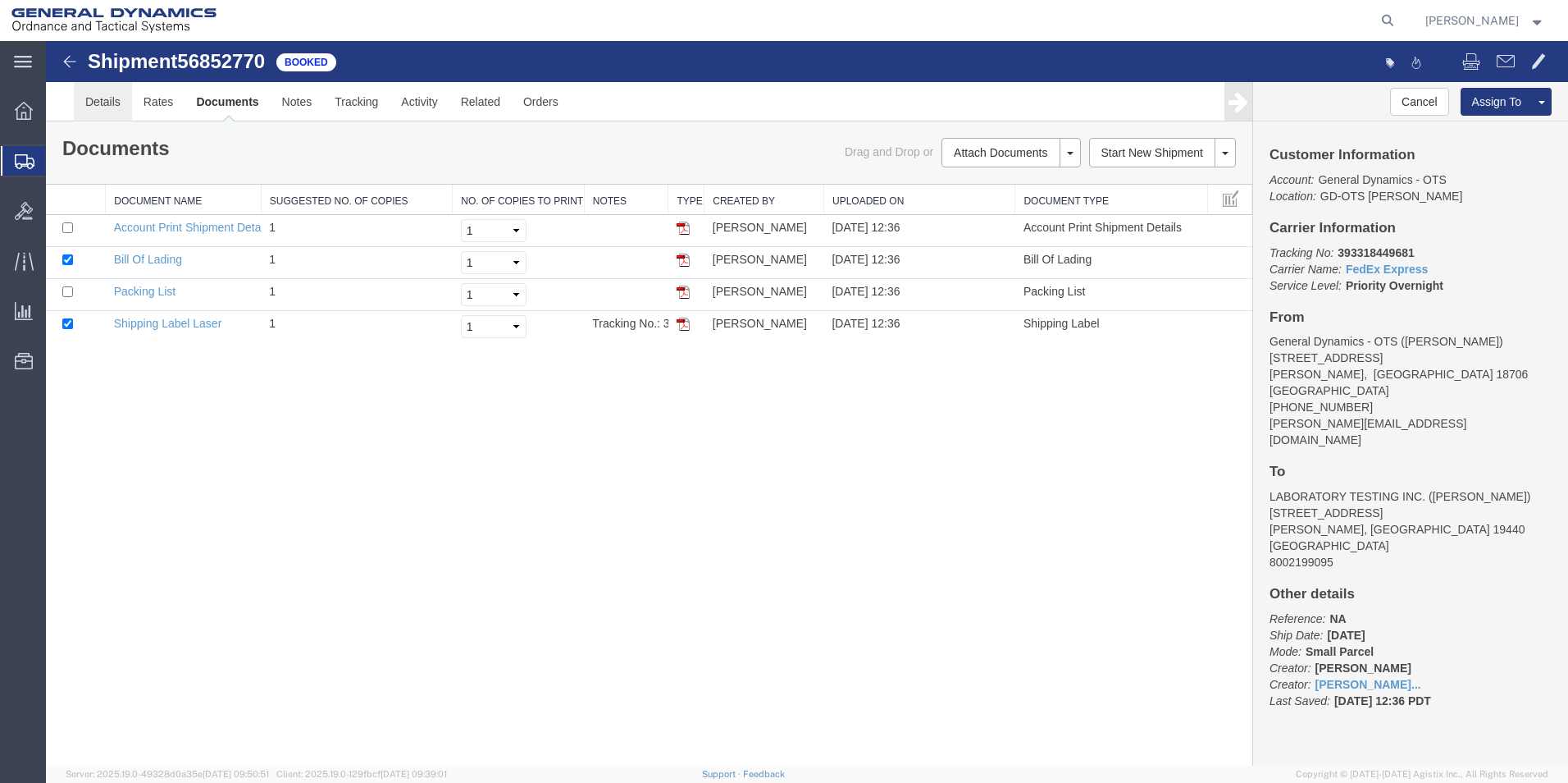
click at [106, 100] on link "Details" at bounding box center [103, 101] width 58 height 39
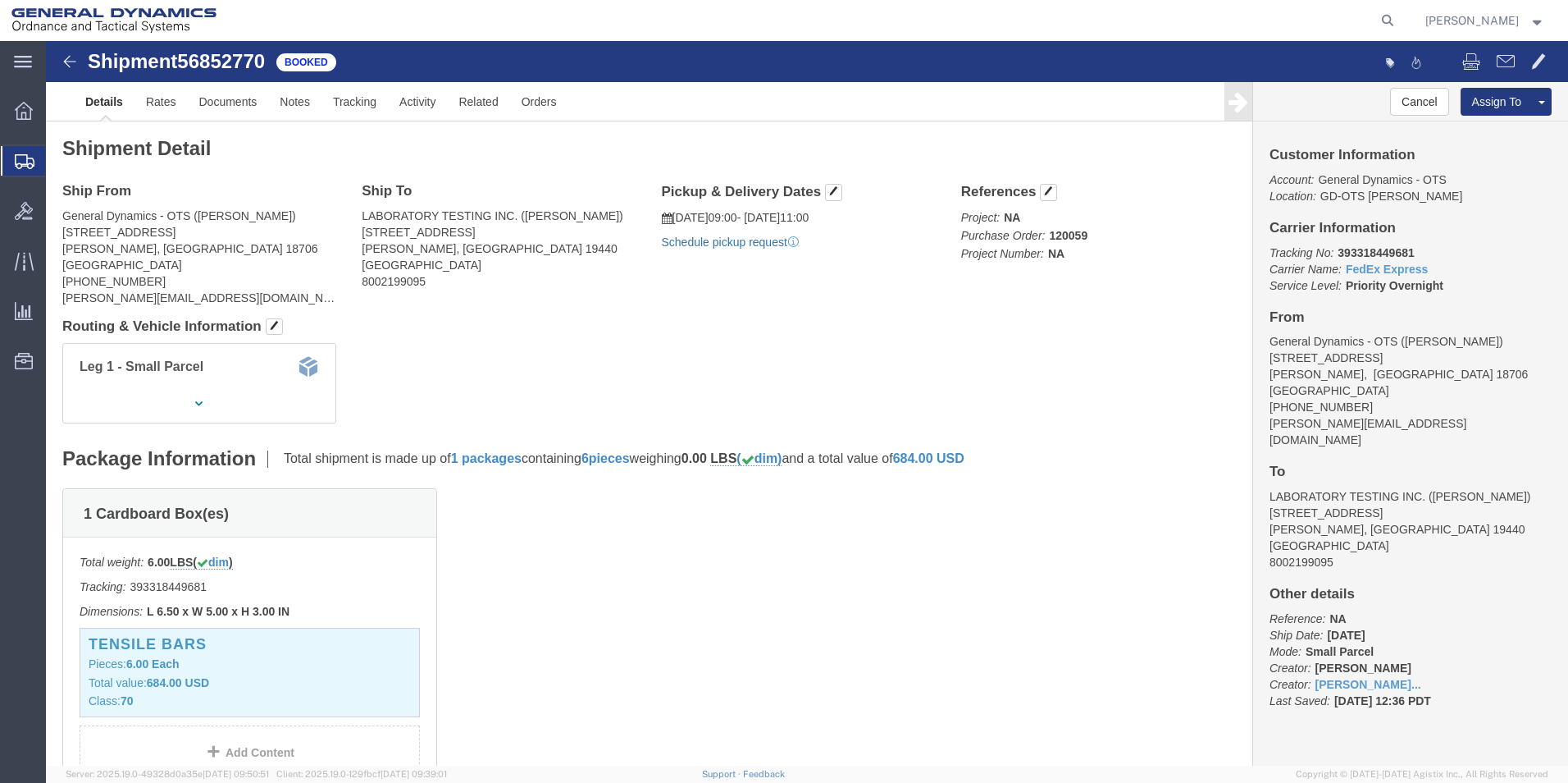
click link "Schedule pickup request"
